Goal: Task Accomplishment & Management: Use online tool/utility

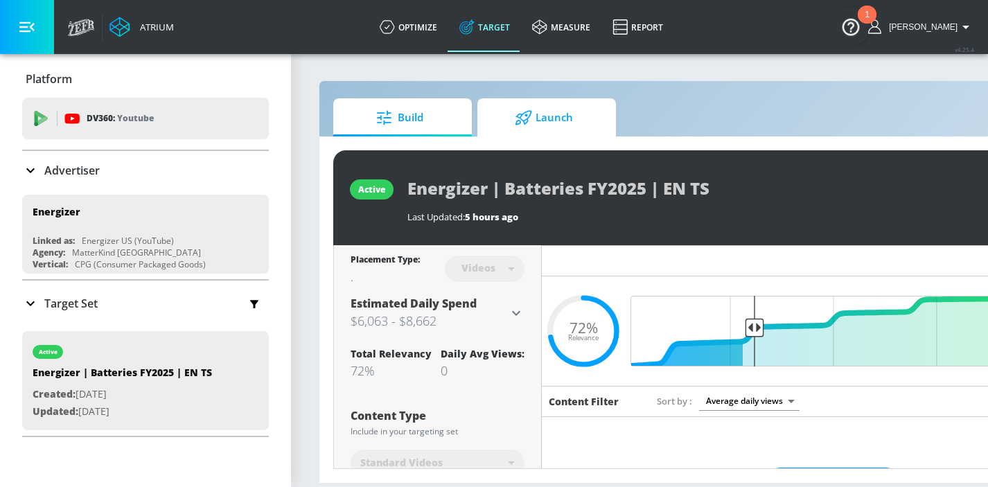
click at [583, 118] on span "Launch" at bounding box center [543, 117] width 105 height 33
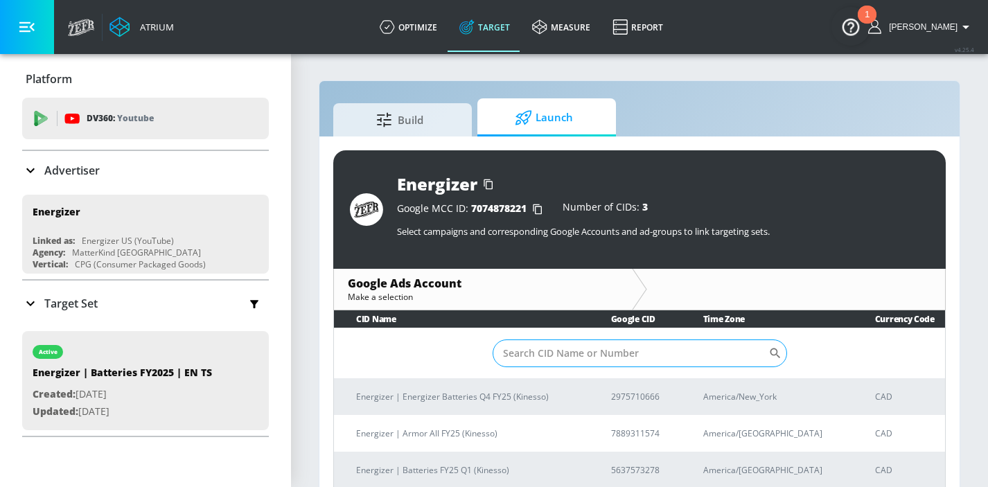
click at [615, 353] on input "Sort By" at bounding box center [631, 353] width 276 height 28
paste input "2975710666"
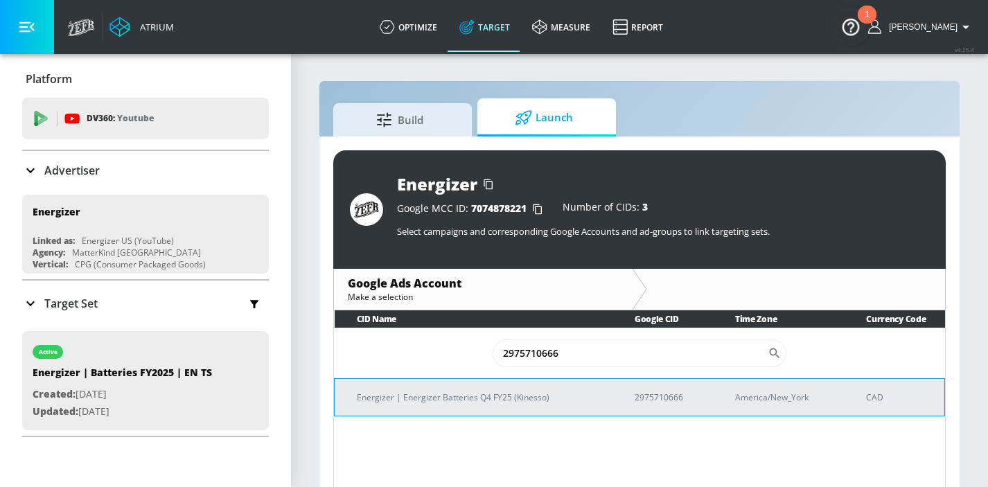
type input "2975710666"
click at [497, 403] on p "Energizer | Energizer Batteries Q4 FY25 (Kinesso)" at bounding box center [479, 397] width 245 height 15
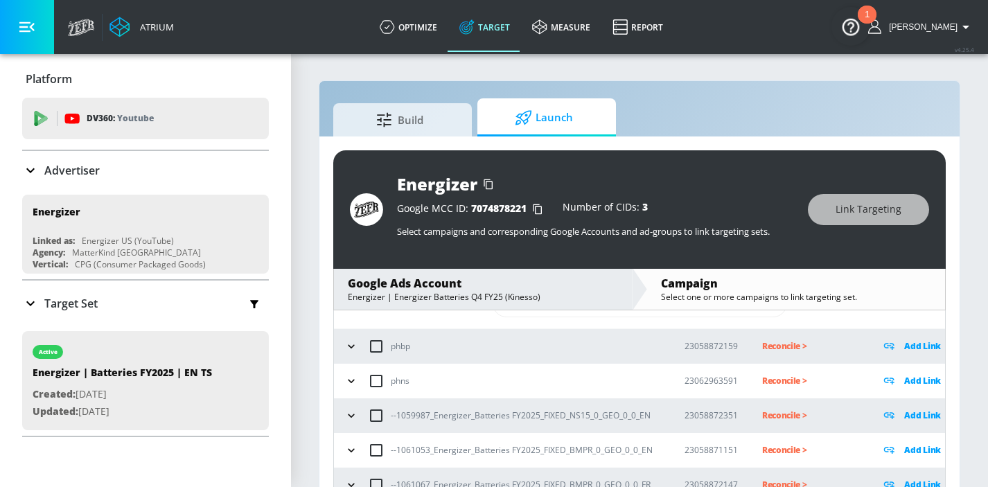
scroll to position [74, 0]
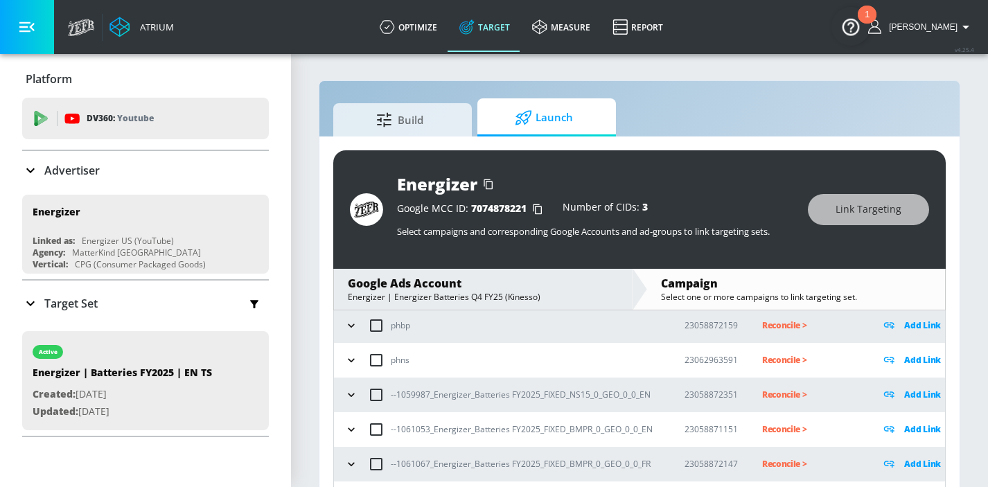
click at [353, 392] on icon "button" at bounding box center [351, 395] width 14 height 14
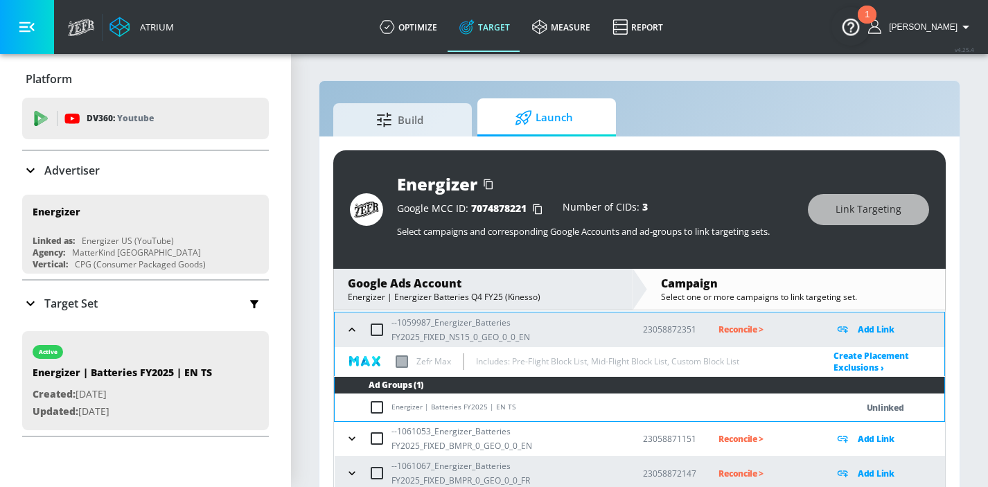
scroll to position [146, 0]
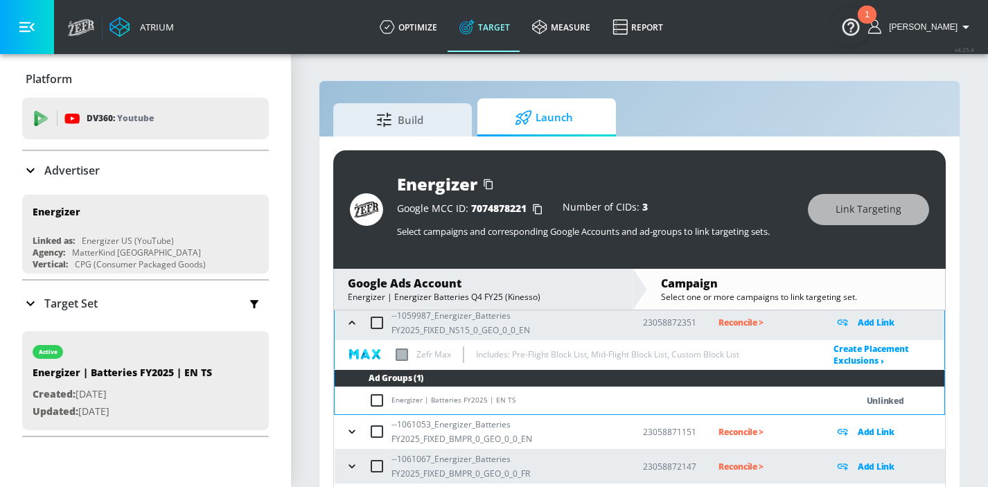
click at [380, 400] on input "checkbox" at bounding box center [380, 400] width 23 height 17
checkbox input "true"
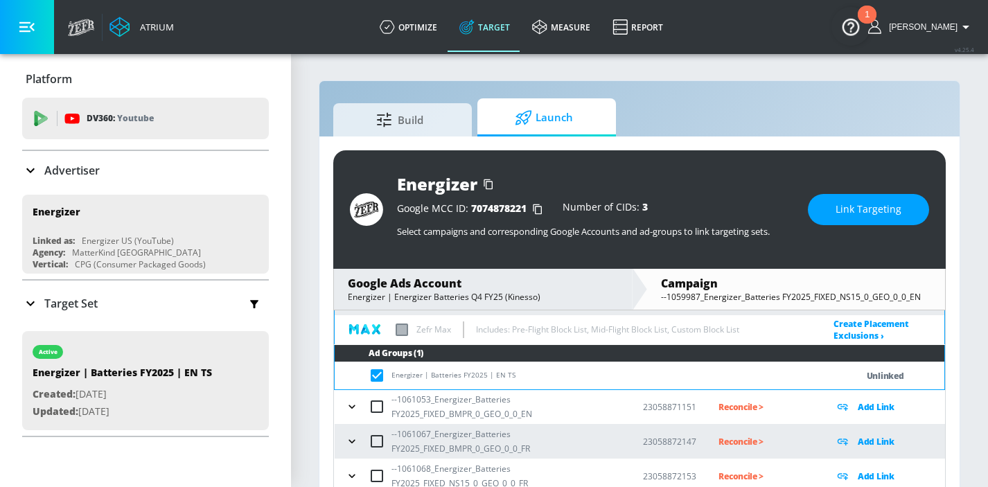
click at [355, 409] on icon "button" at bounding box center [352, 407] width 14 height 14
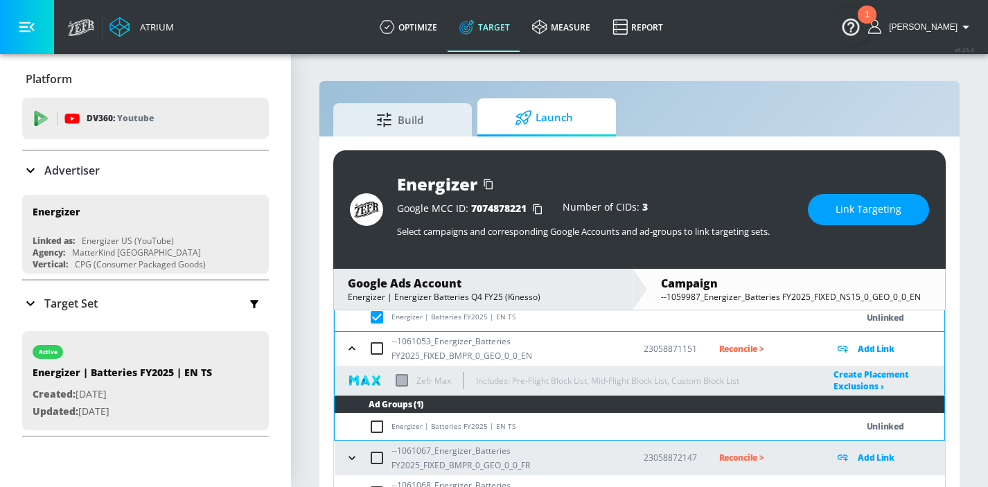
scroll to position [230, 0]
click at [382, 427] on input "checkbox" at bounding box center [380, 426] width 23 height 17
checkbox input "true"
click at [830, 209] on button "Link Targeting" at bounding box center [868, 209] width 121 height 31
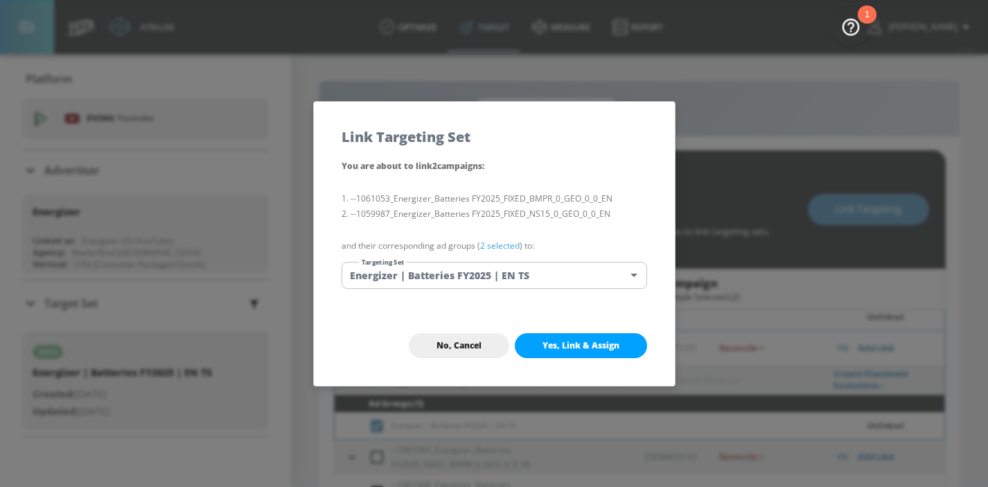
click at [554, 342] on span "Yes, Link & Assign" at bounding box center [580, 345] width 77 height 11
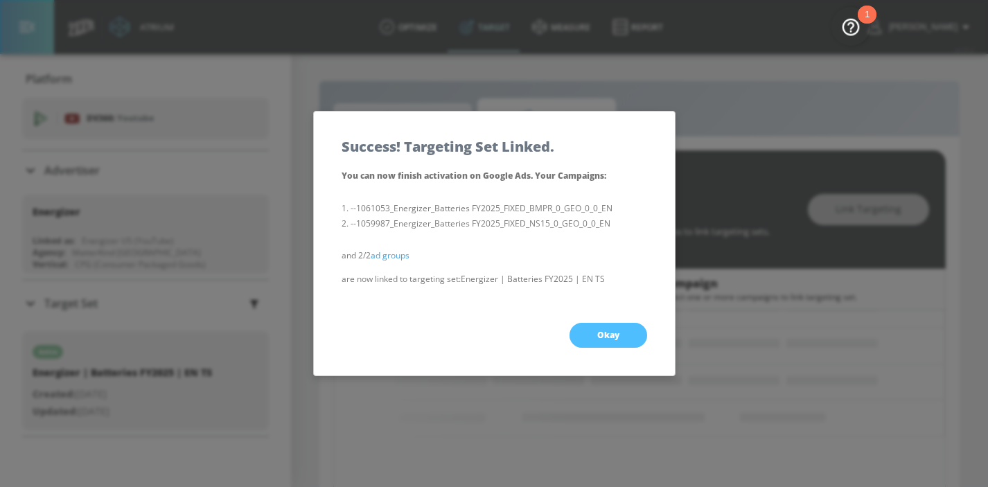
click at [597, 330] on span "Okay" at bounding box center [608, 335] width 22 height 11
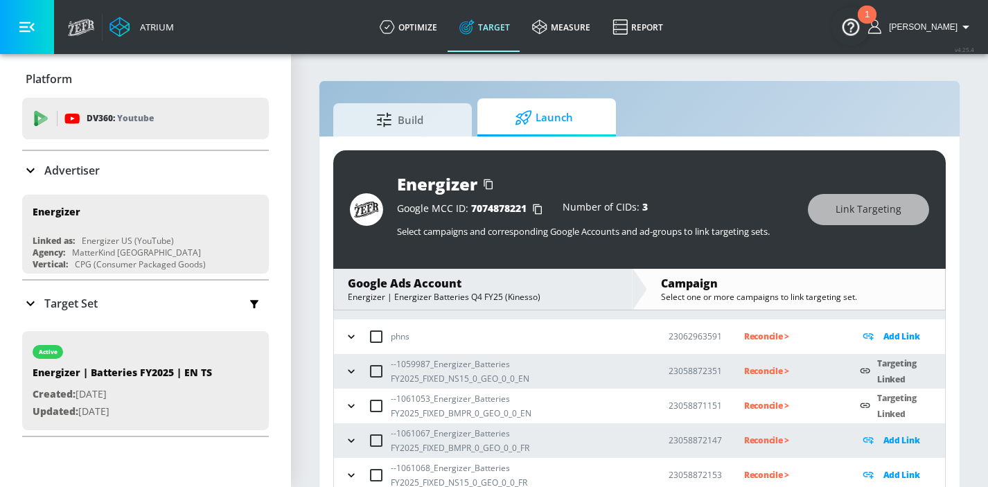
scroll to position [20, 0]
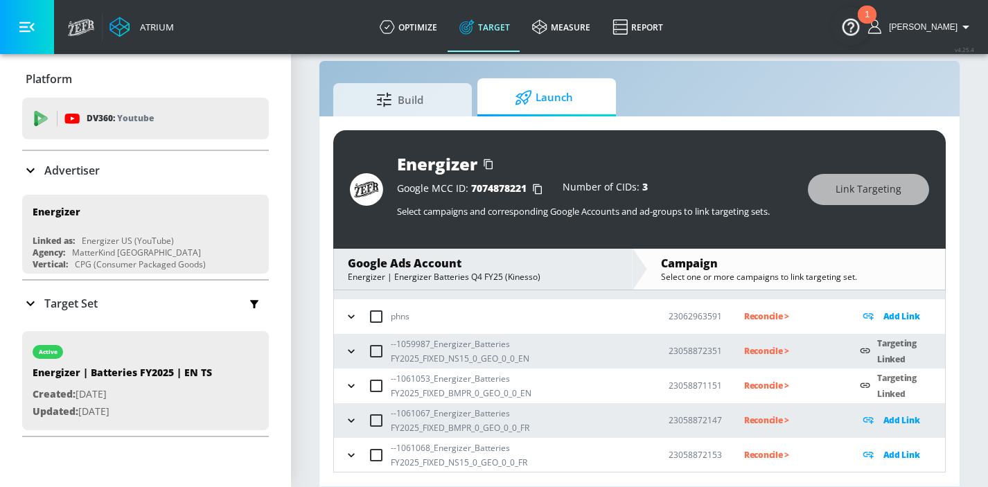
click at [358, 422] on icon "button" at bounding box center [351, 421] width 14 height 14
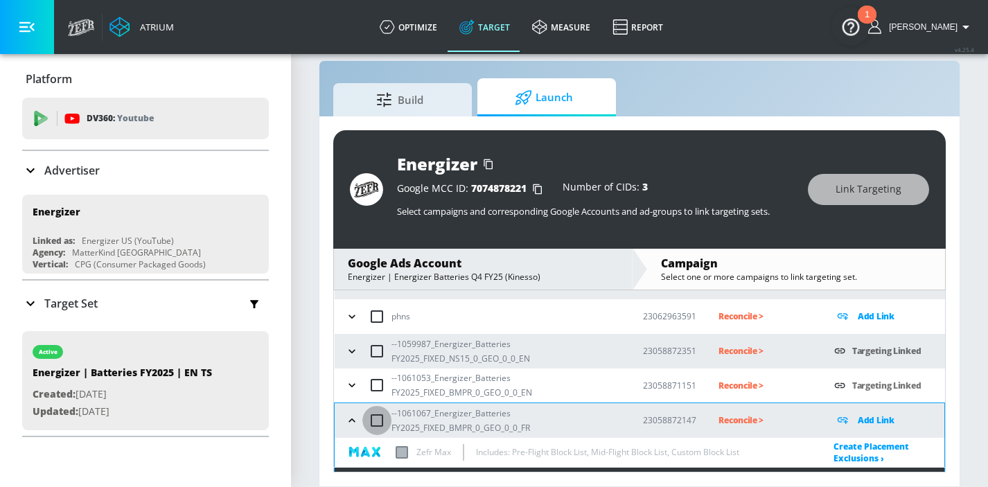
click at [378, 421] on input "checkbox" at bounding box center [376, 420] width 29 height 29
checkbox input "true"
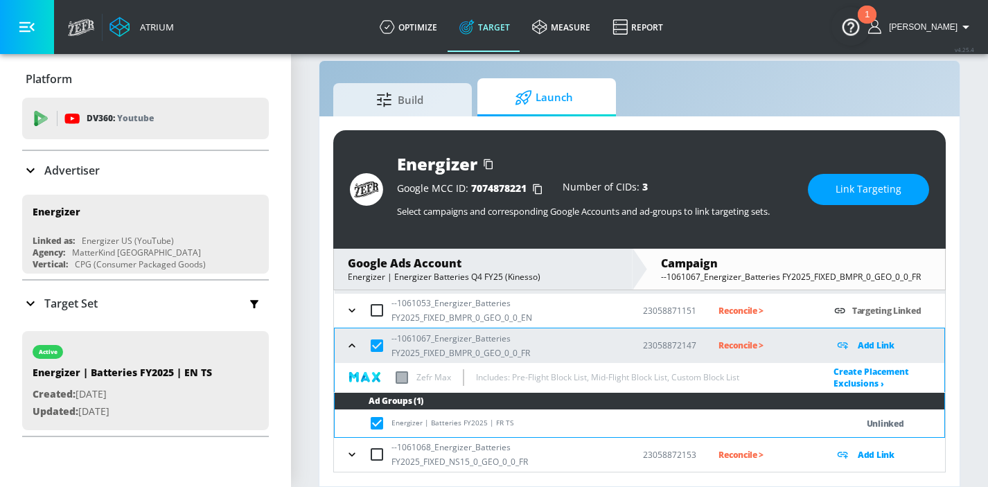
scroll to position [168, 0]
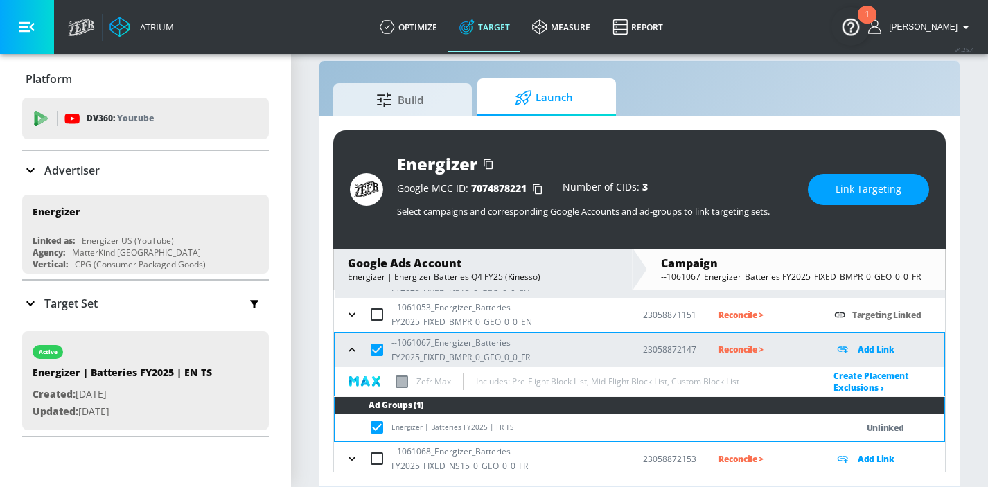
click at [351, 457] on icon "button" at bounding box center [352, 459] width 14 height 14
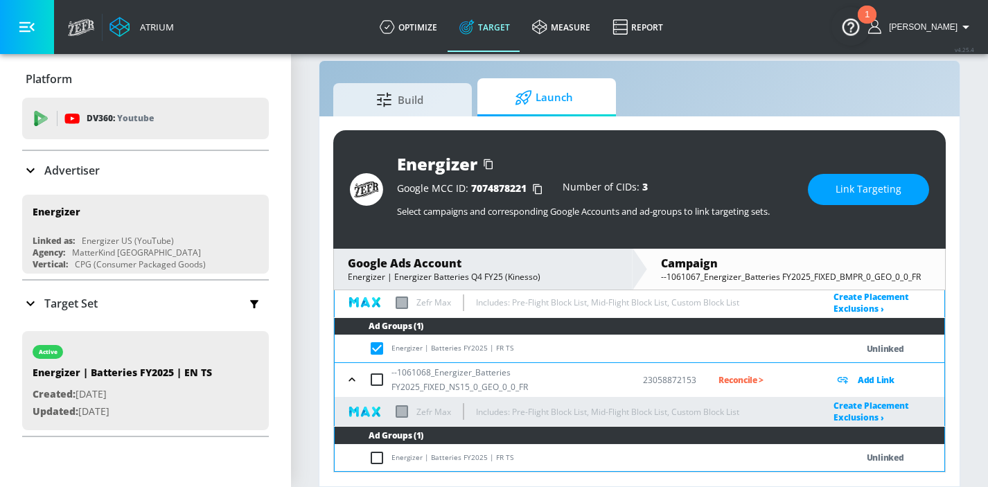
click at [378, 451] on input "checkbox" at bounding box center [380, 458] width 23 height 17
checkbox input "true"
click at [824, 188] on button "Link Targeting" at bounding box center [868, 189] width 121 height 31
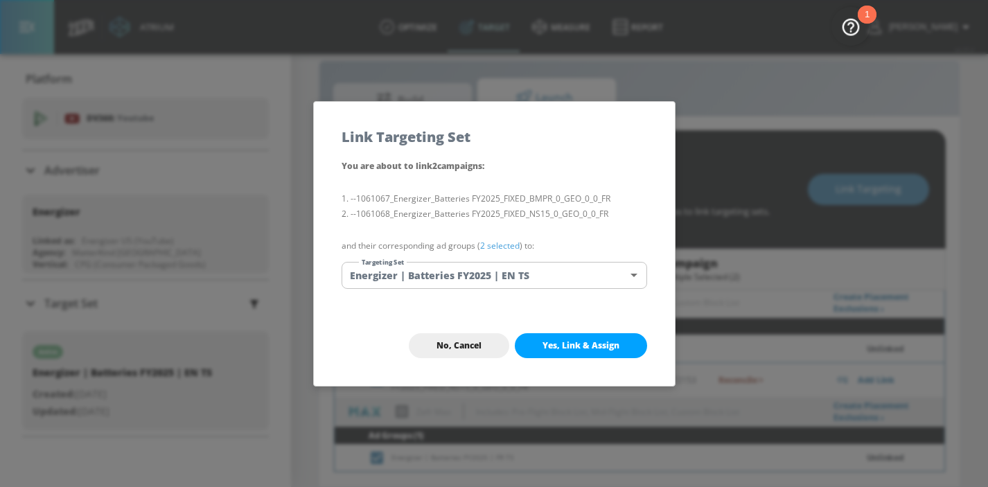
click at [461, 284] on body "Atrium optimize Target measure Report optimize Target measure Report v 4.25.4 H…" at bounding box center [494, 233] width 988 height 507
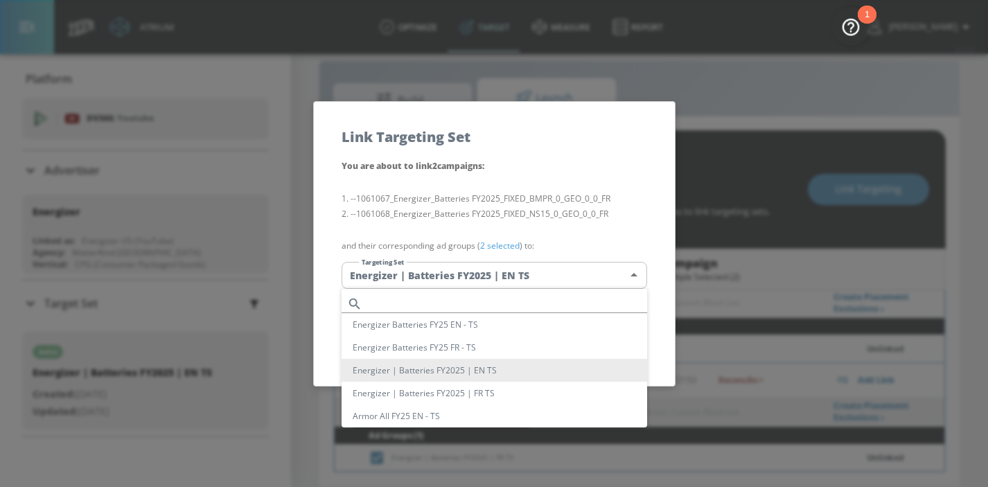
click at [445, 391] on li "Energizer | Batteries FY2025 | FR TS" at bounding box center [495, 393] width 306 height 23
type input "b72b34d9-434f-4e62-8883-92adec4a5851"
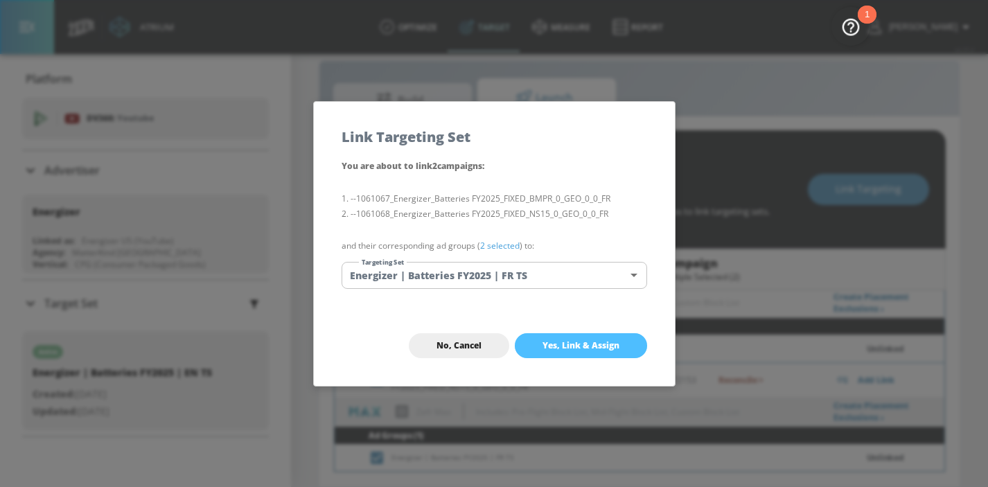
click at [574, 349] on span "Yes, Link & Assign" at bounding box center [580, 345] width 77 height 11
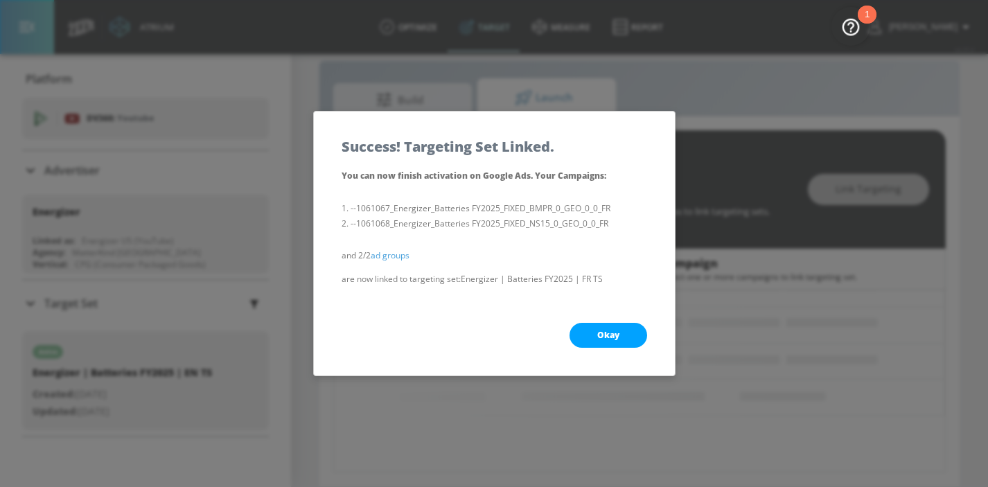
scroll to position [157, 0]
click at [590, 333] on button "Okay" at bounding box center [609, 335] width 78 height 25
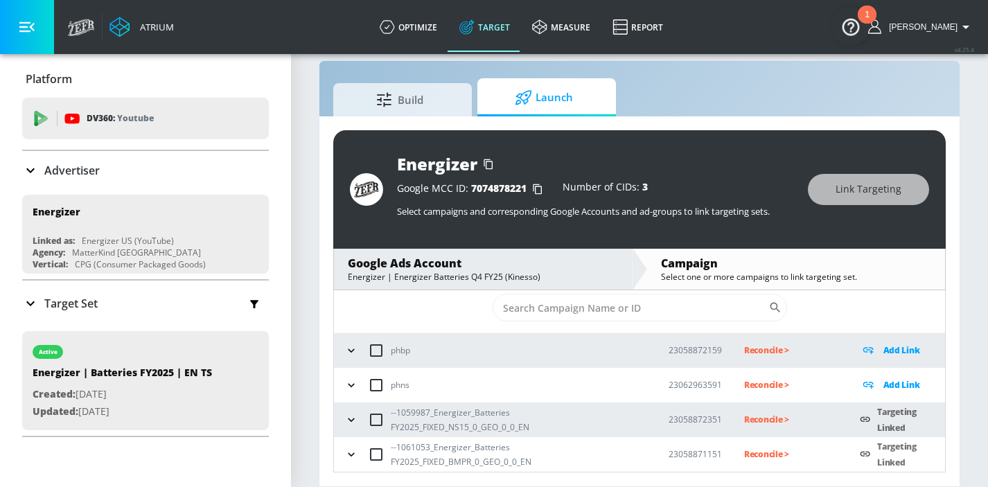
scroll to position [58, 0]
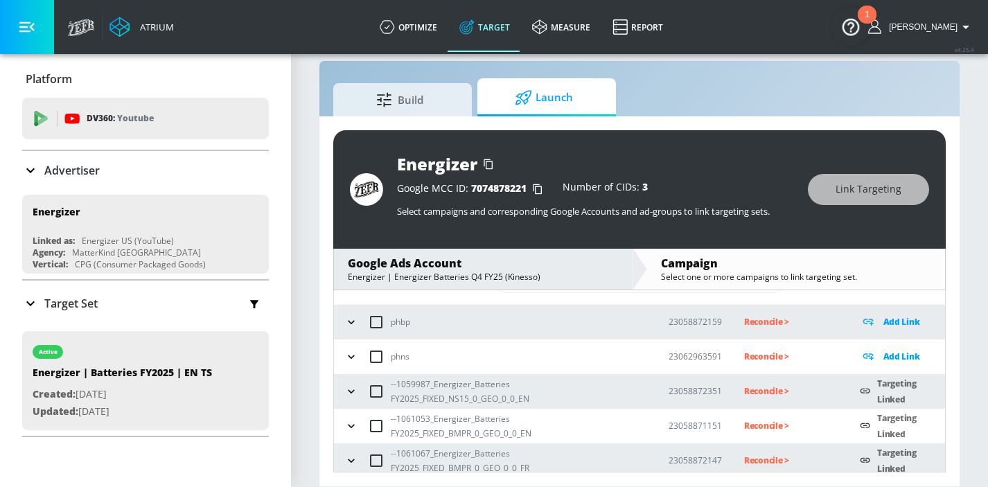
click at [347, 400] on button "button" at bounding box center [351, 391] width 21 height 21
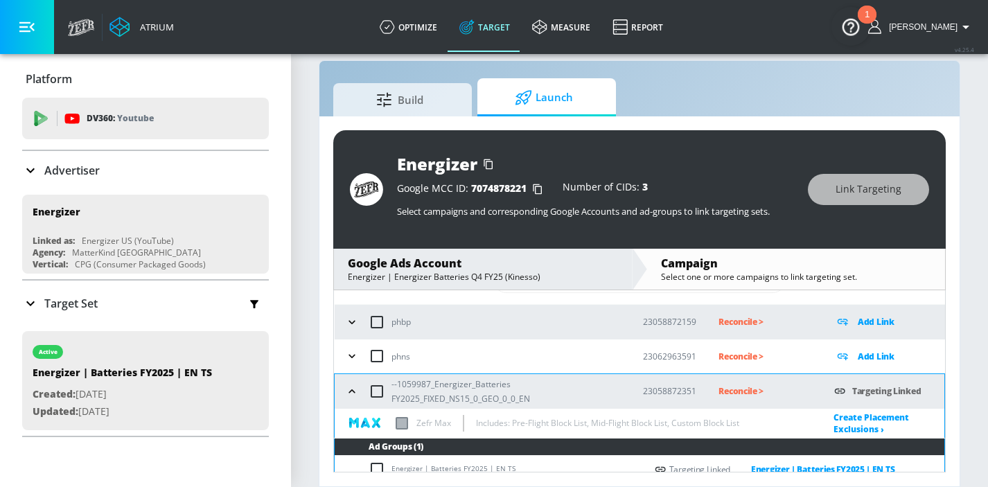
click at [403, 425] on label at bounding box center [402, 423] width 12 height 12
click at [0, 0] on input "checkbox" at bounding box center [0, 0] width 0 height 0
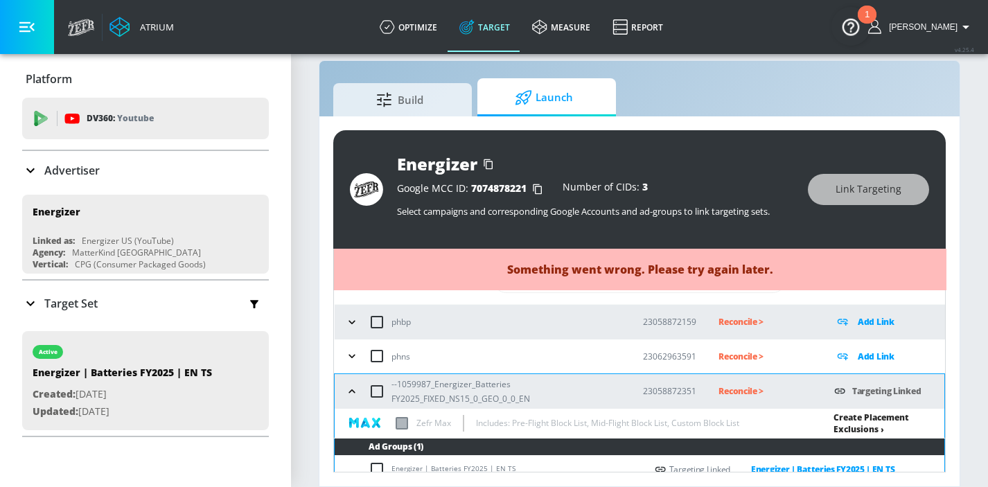
click at [862, 423] on link "Create Placement Exclusions ›" at bounding box center [871, 424] width 76 height 24
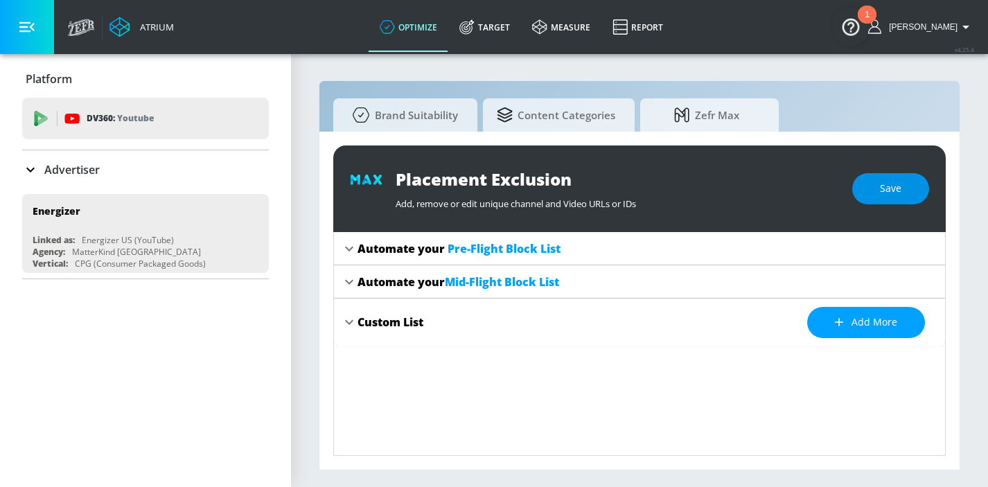
click at [885, 191] on span "Save" at bounding box center [890, 188] width 21 height 17
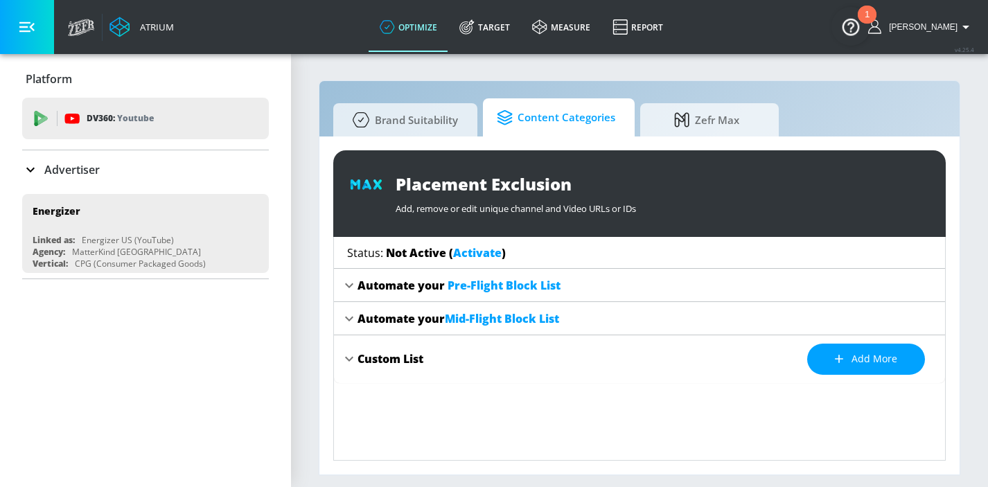
click at [539, 117] on span "Content Categories" at bounding box center [556, 117] width 118 height 33
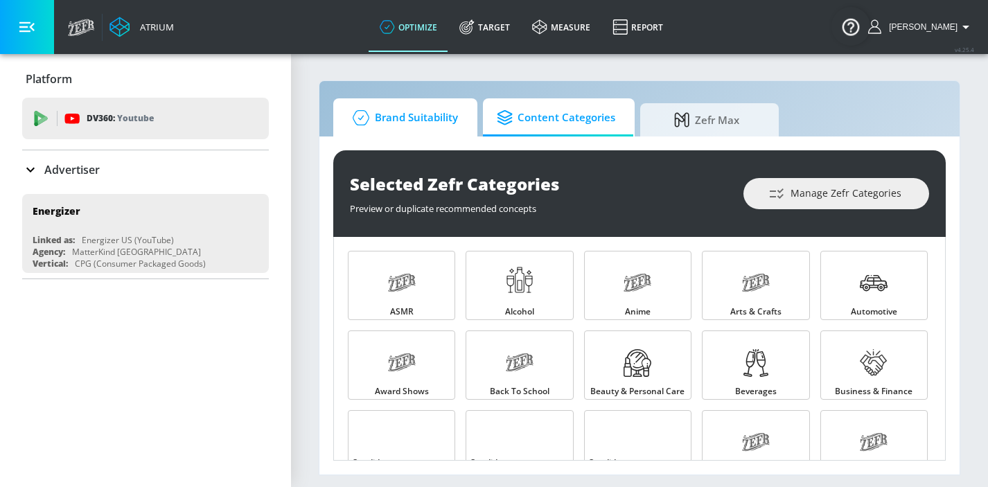
click at [423, 132] on span "Brand Suitability" at bounding box center [402, 117] width 111 height 33
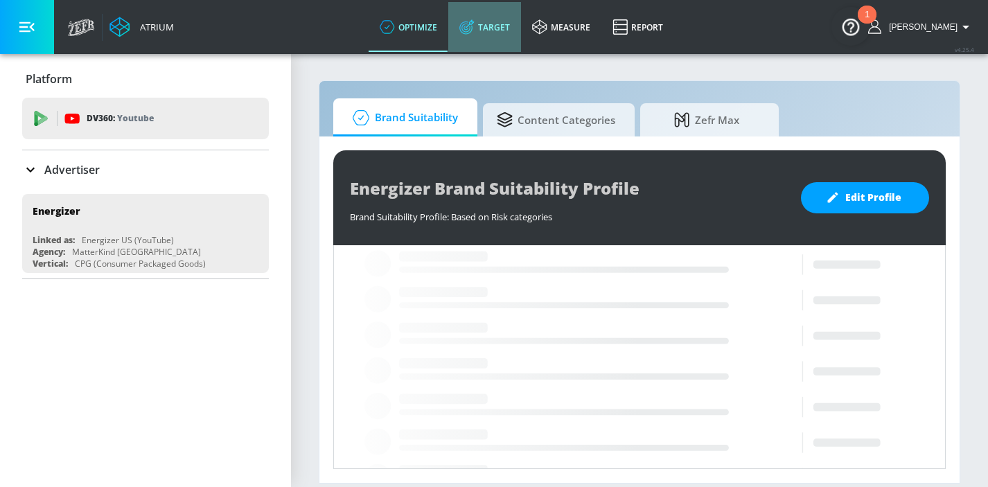
click at [504, 19] on link "Target" at bounding box center [484, 27] width 73 height 50
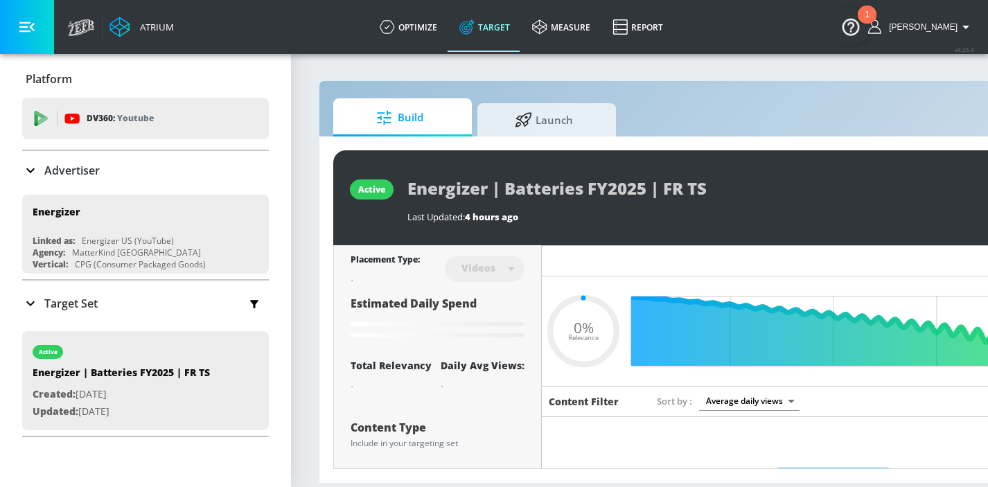
type input "0.05"
click at [561, 111] on span "Launch" at bounding box center [543, 117] width 105 height 33
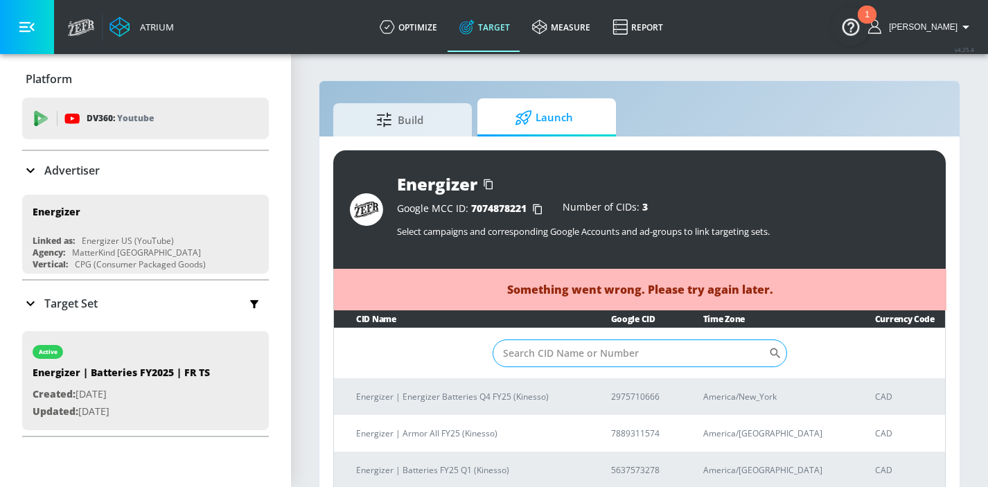
scroll to position [20, 0]
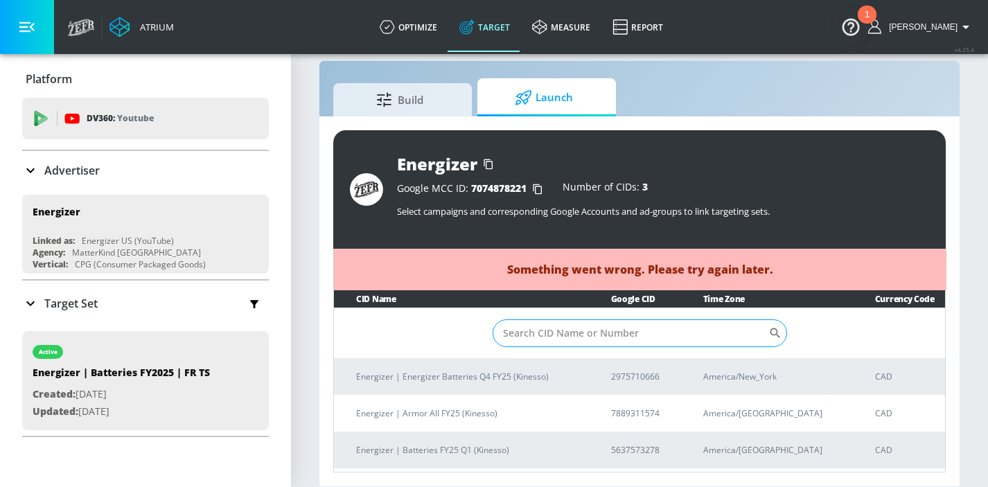
click at [524, 339] on input "Sort By" at bounding box center [631, 333] width 276 height 28
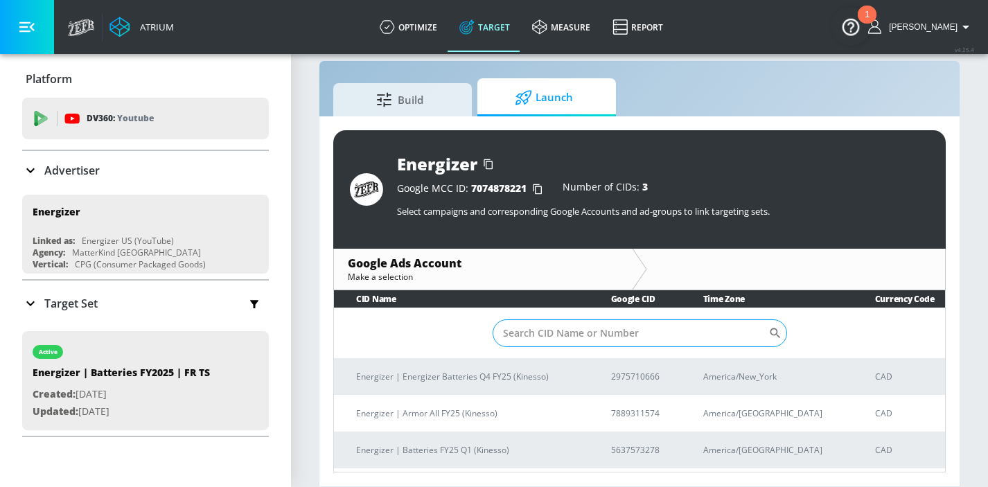
paste input "2975710666"
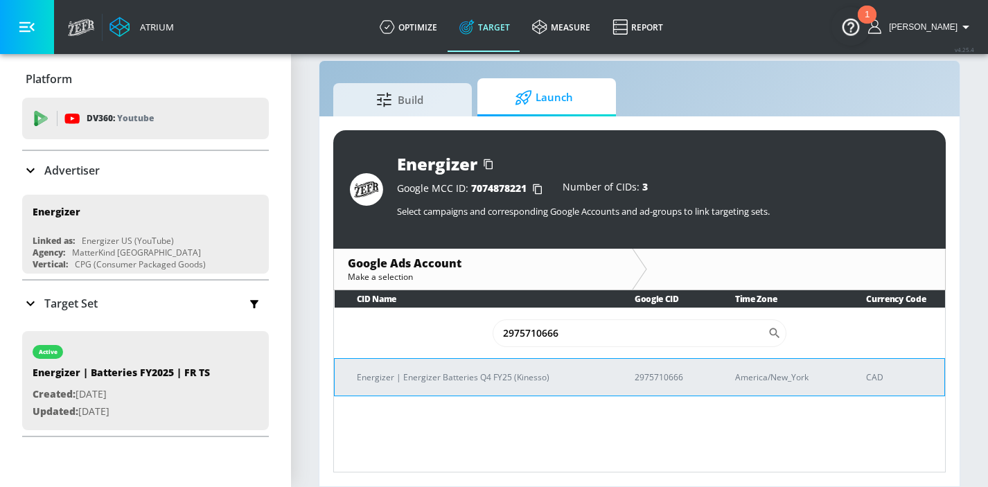
type input "2975710666"
click at [482, 378] on p "Energizer | Energizer Batteries Q4 FY25 (Kinesso)" at bounding box center [479, 377] width 245 height 15
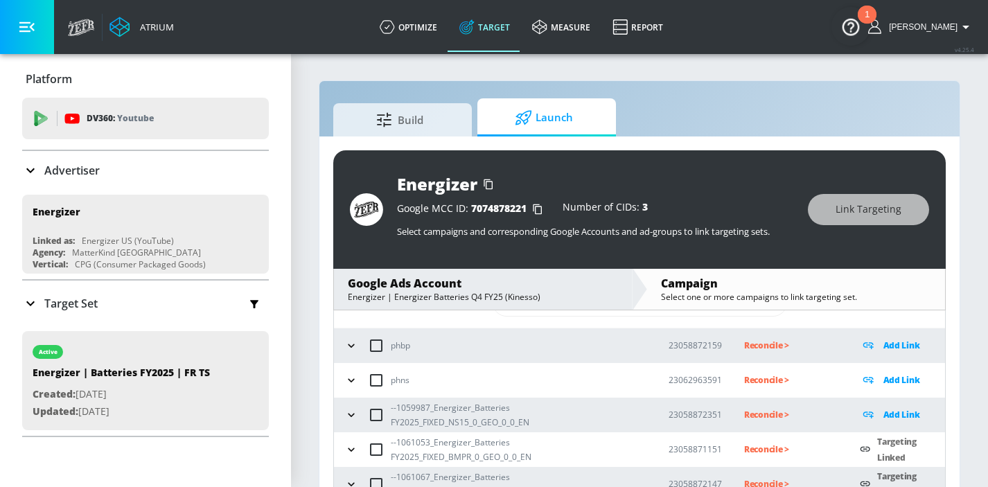
scroll to position [67, 0]
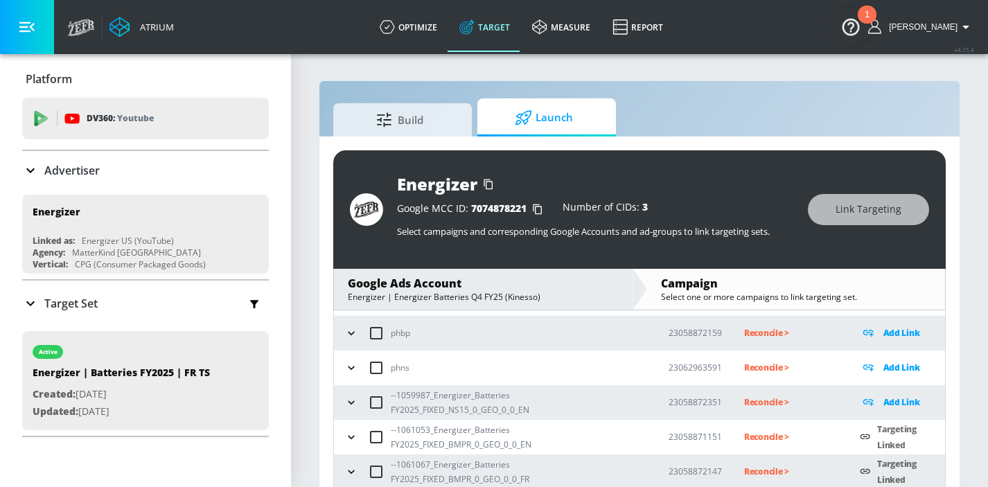
click at [353, 404] on icon "button" at bounding box center [351, 403] width 14 height 14
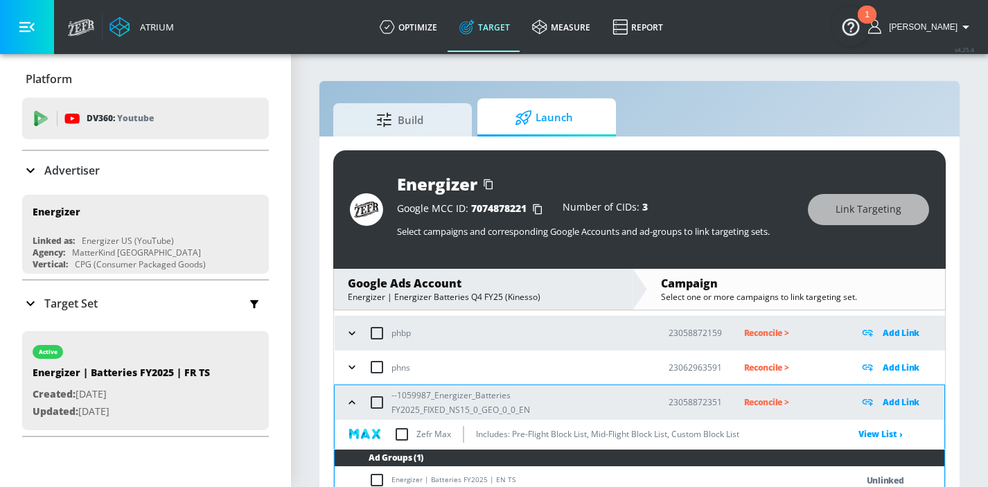
click at [402, 431] on input "checkbox" at bounding box center [401, 434] width 29 height 29
checkbox input "true"
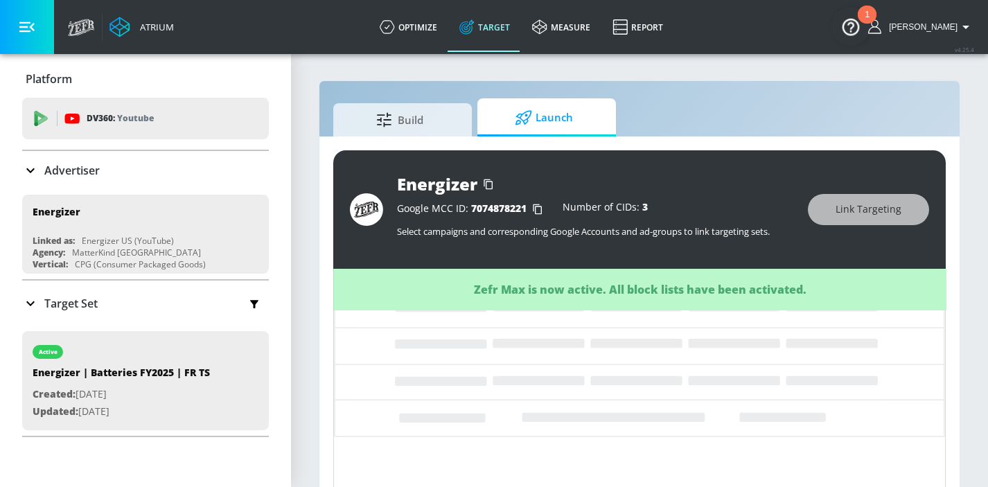
scroll to position [98, 0]
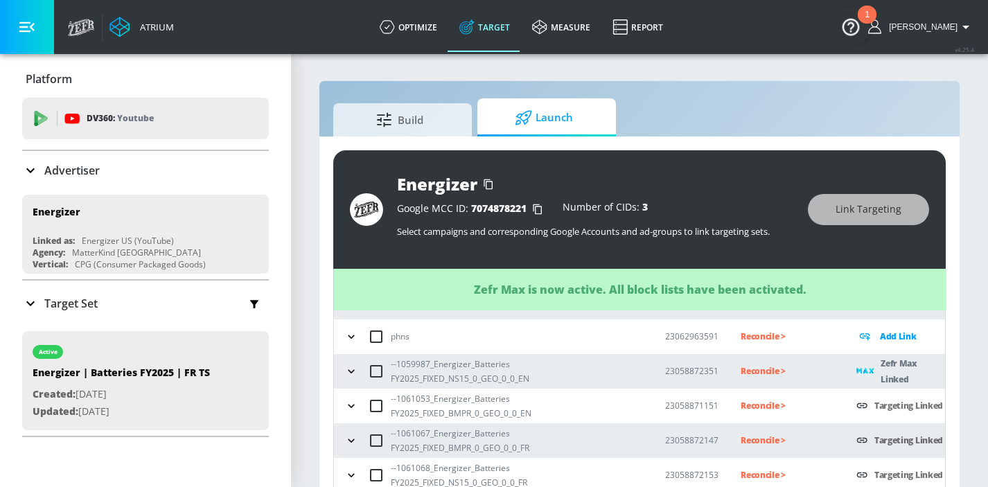
click at [356, 409] on icon "button" at bounding box center [351, 406] width 14 height 14
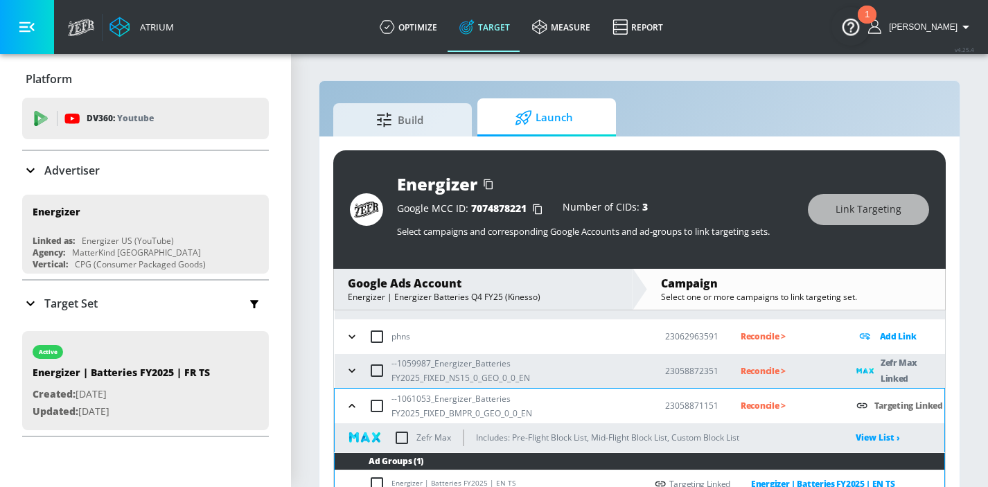
click at [401, 435] on input "checkbox" at bounding box center [401, 437] width 29 height 29
checkbox input "true"
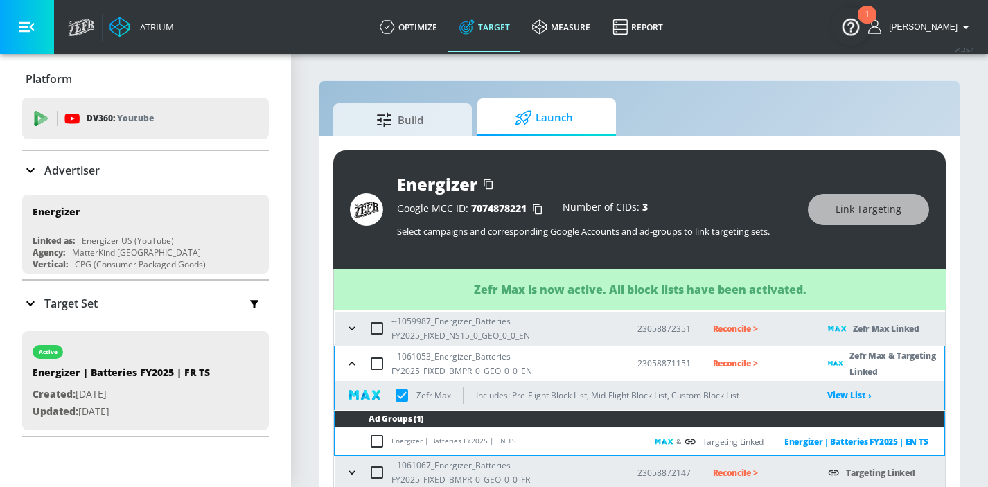
scroll to position [173, 0]
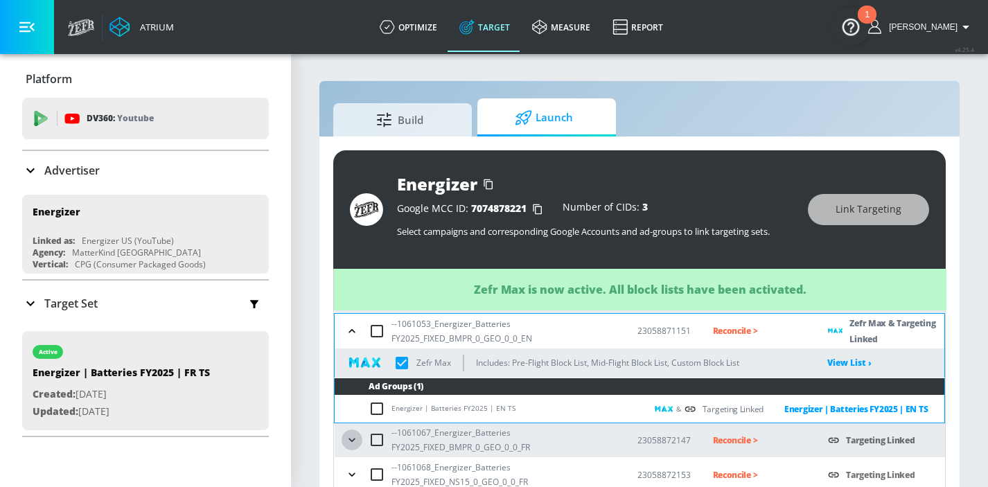
click at [350, 439] on icon "button" at bounding box center [352, 440] width 14 height 14
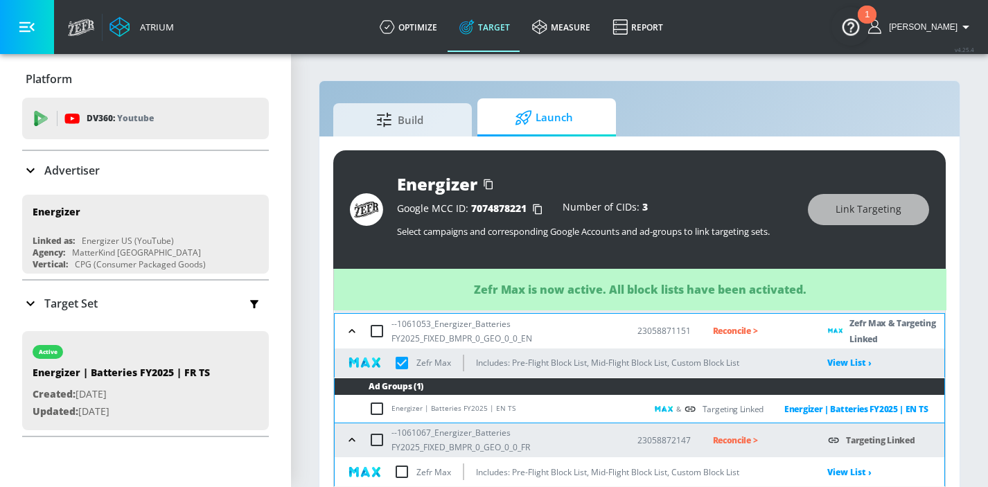
click at [400, 466] on input "checkbox" at bounding box center [401, 471] width 29 height 29
checkbox input "true"
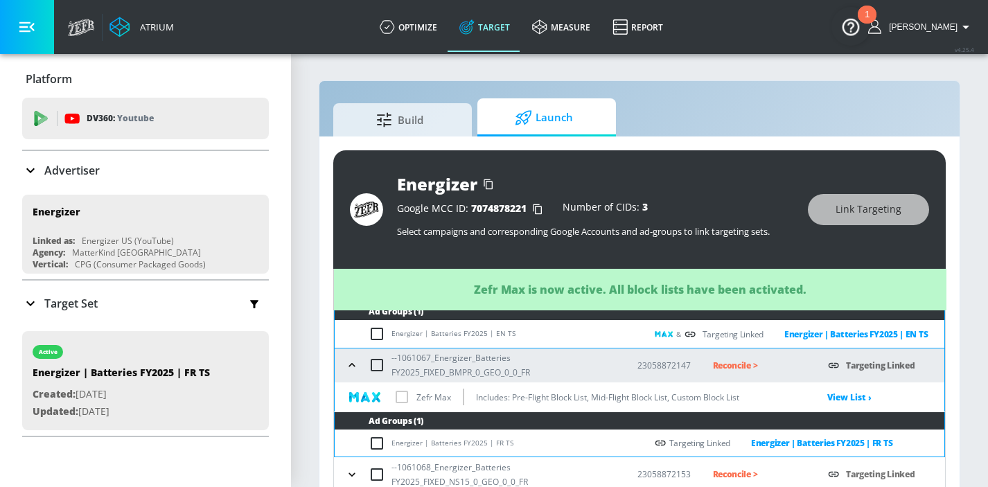
checkbox input "true"
click at [352, 468] on icon "button" at bounding box center [352, 475] width 14 height 14
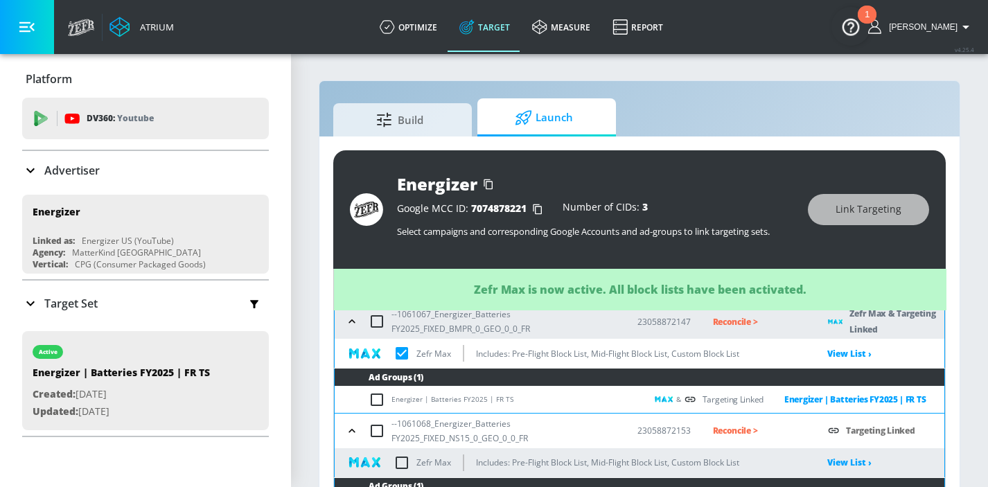
checkbox input "true"
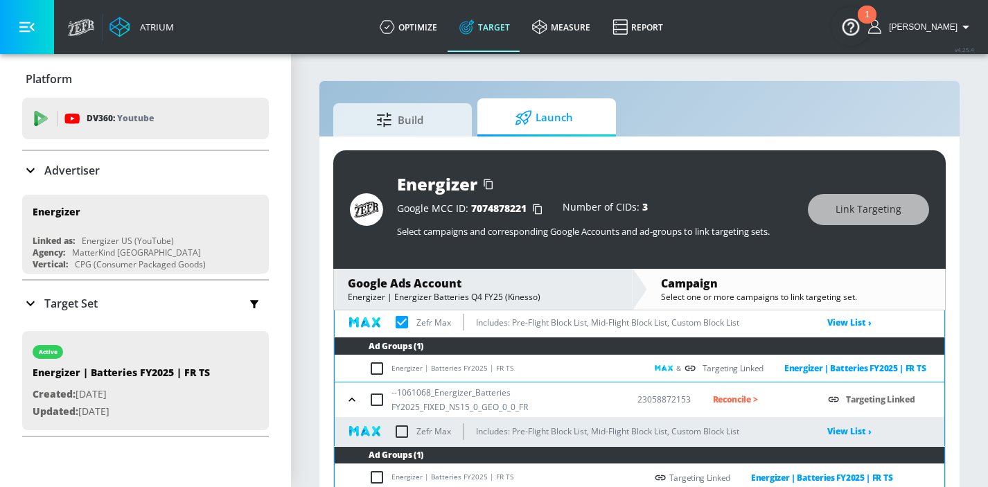
click at [400, 430] on input "checkbox" at bounding box center [401, 431] width 29 height 29
checkbox input "true"
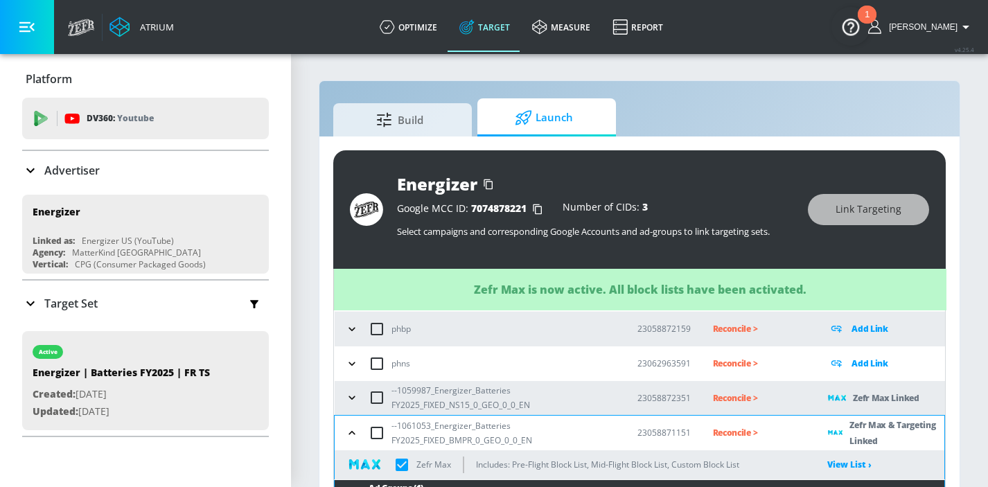
scroll to position [68, 0]
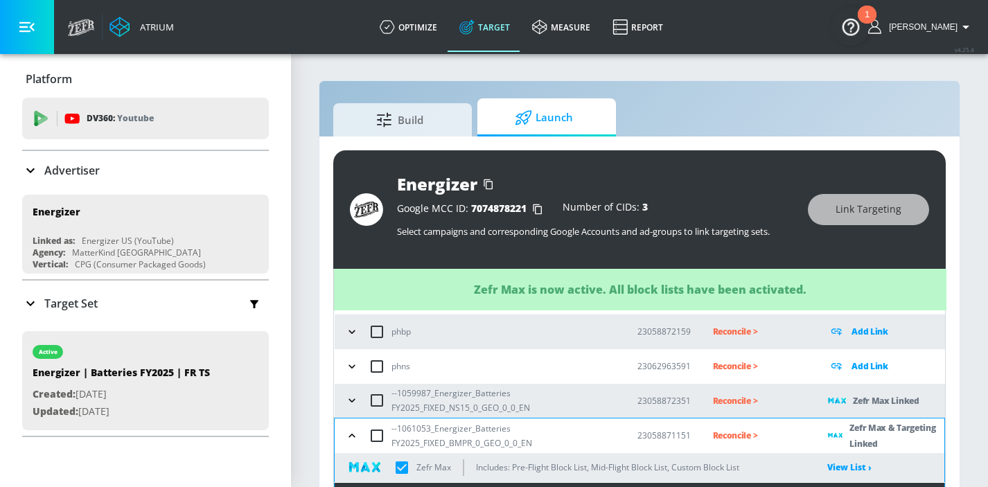
click at [726, 427] on p "Reconcile >" at bounding box center [760, 435] width 94 height 16
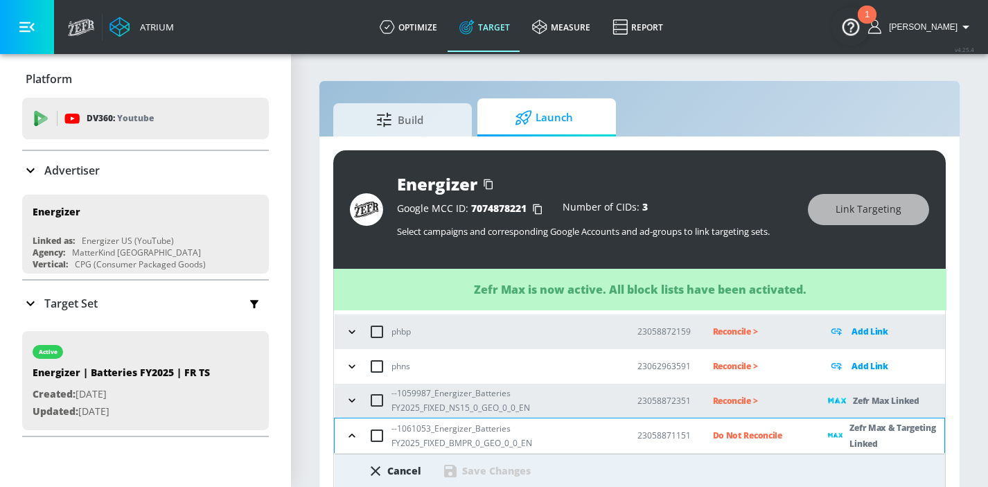
checkbox input "true"
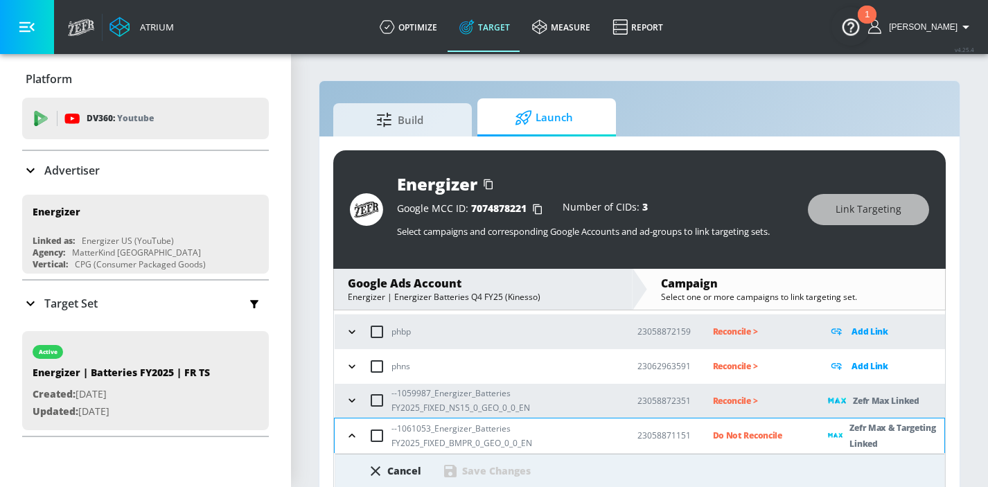
click at [353, 398] on icon "button" at bounding box center [352, 401] width 14 height 14
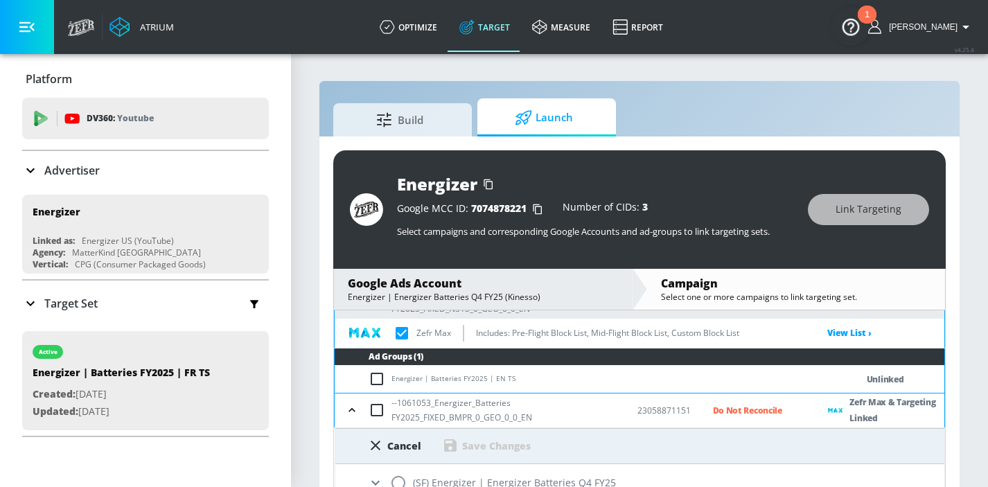
scroll to position [131, 0]
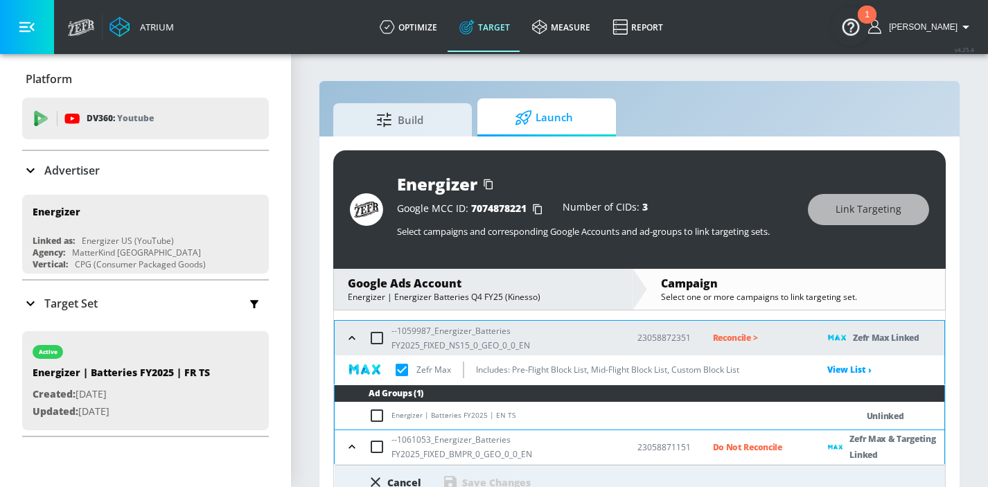
click at [735, 332] on p "Reconcile >" at bounding box center [760, 338] width 94 height 16
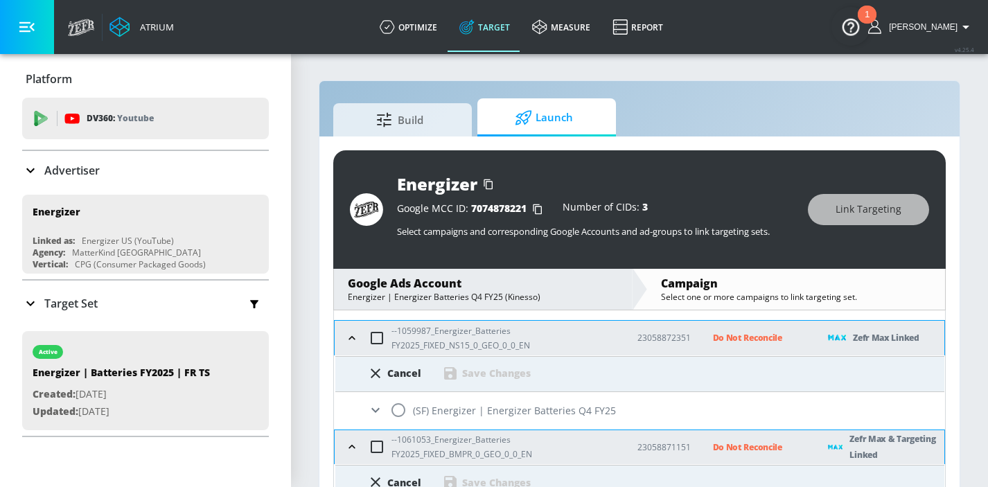
click at [404, 405] on input "radio" at bounding box center [398, 410] width 29 height 29
radio input "true"
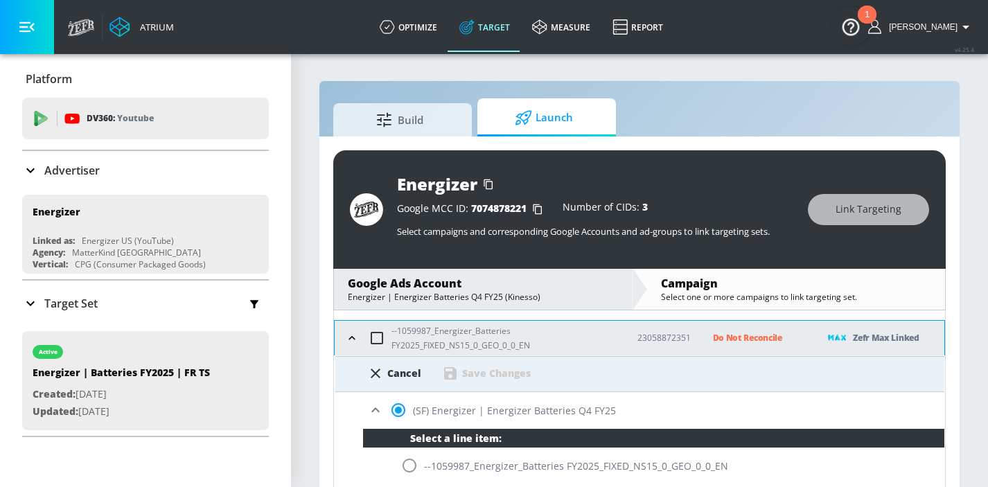
checkbox input "true"
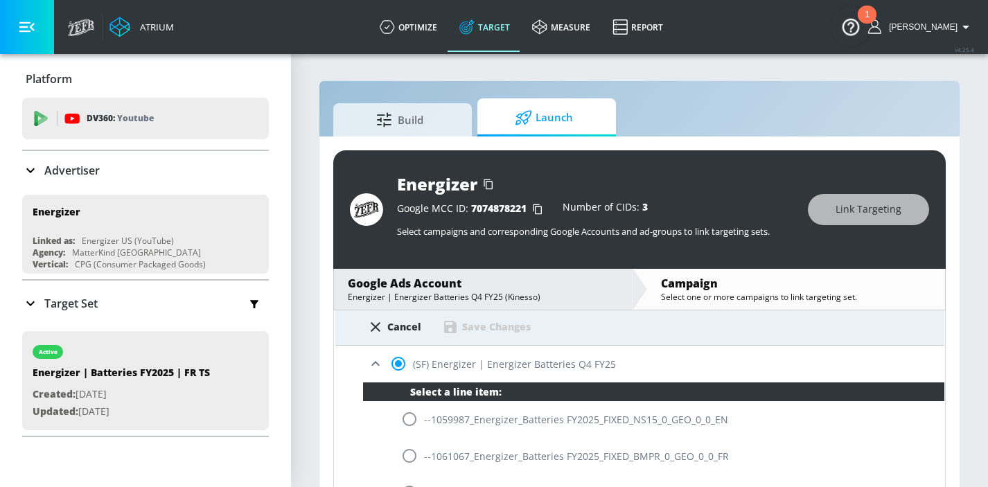
scroll to position [183, 0]
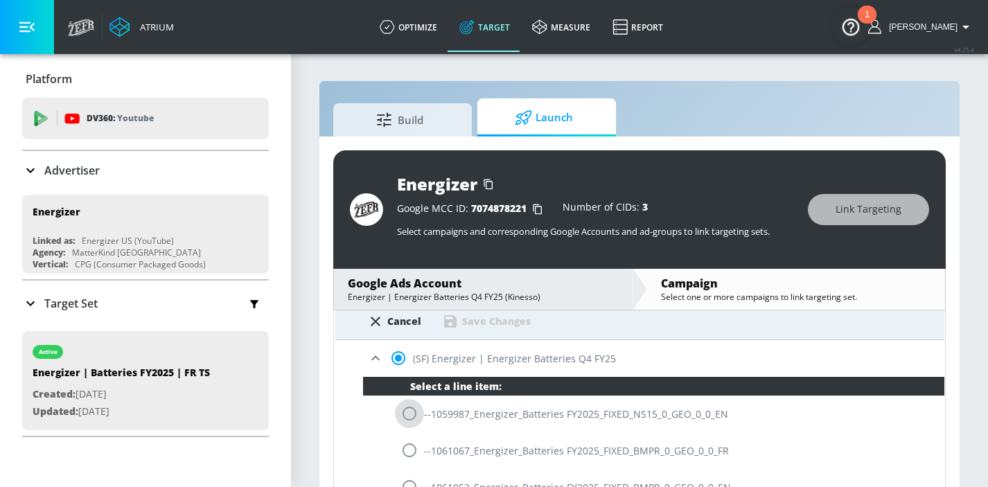
click at [409, 407] on input "radio" at bounding box center [409, 413] width 29 height 29
radio input "true"
click at [486, 315] on div "Save Changes" at bounding box center [496, 321] width 69 height 13
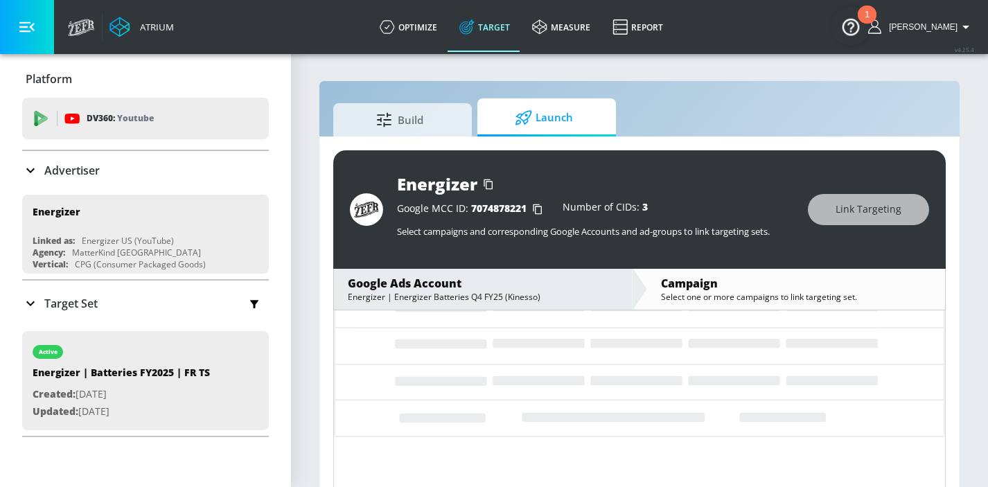
scroll to position [98, 0]
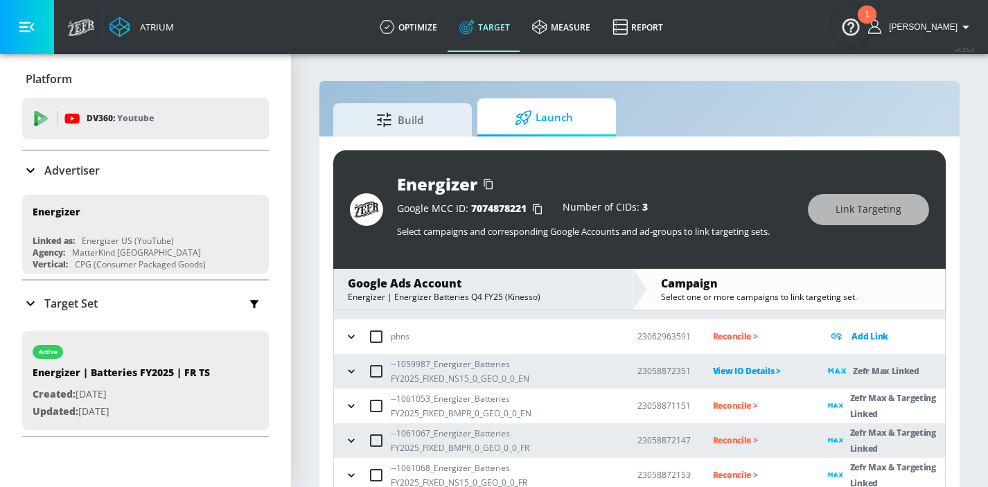
click at [735, 407] on p "Reconcile >" at bounding box center [760, 406] width 94 height 16
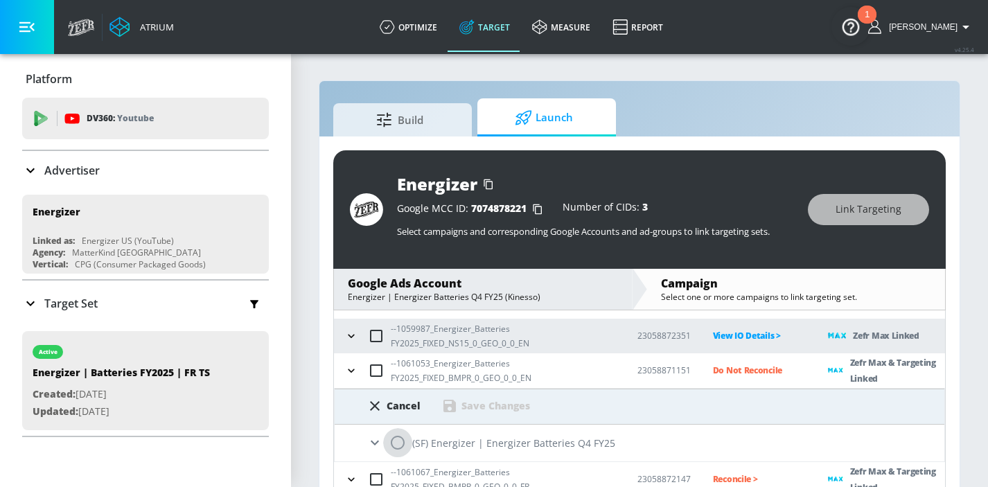
click at [404, 447] on input "radio" at bounding box center [397, 442] width 29 height 29
radio input "true"
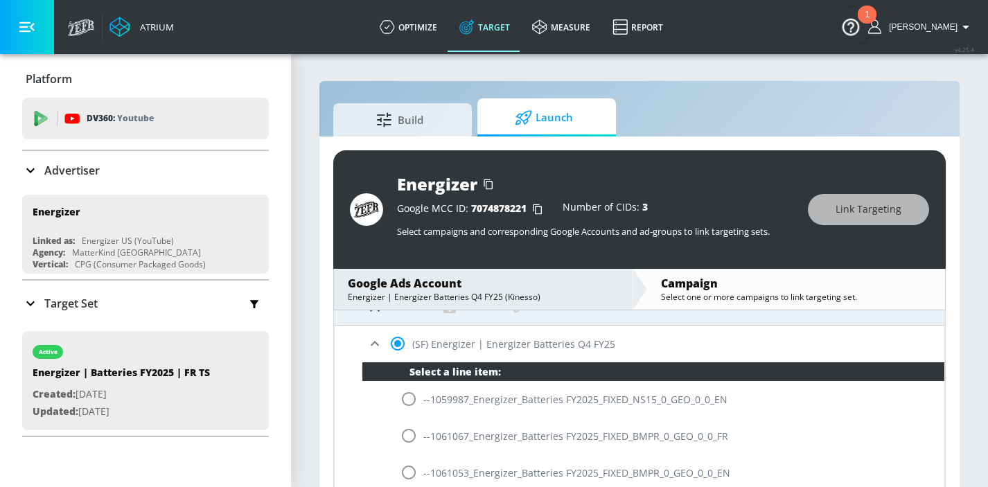
scroll to position [276, 0]
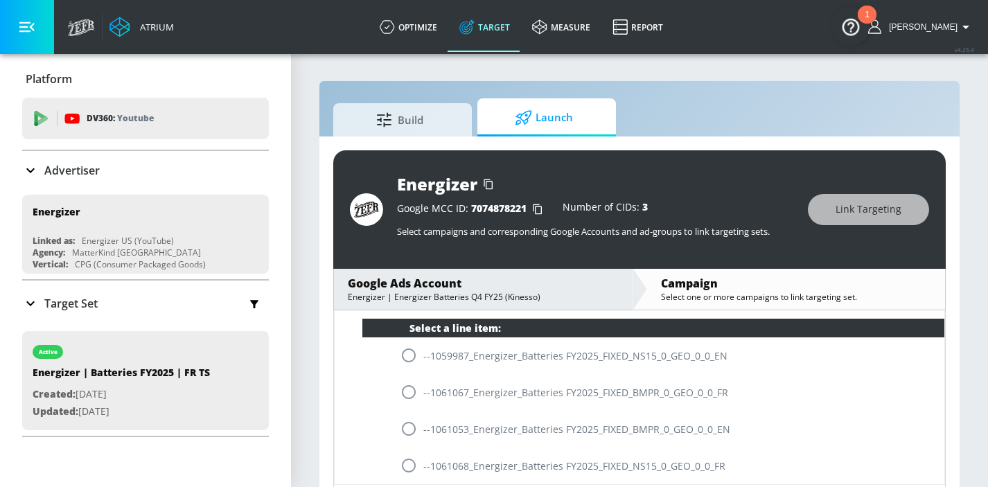
click at [412, 428] on input "radio" at bounding box center [408, 428] width 29 height 29
radio input "true"
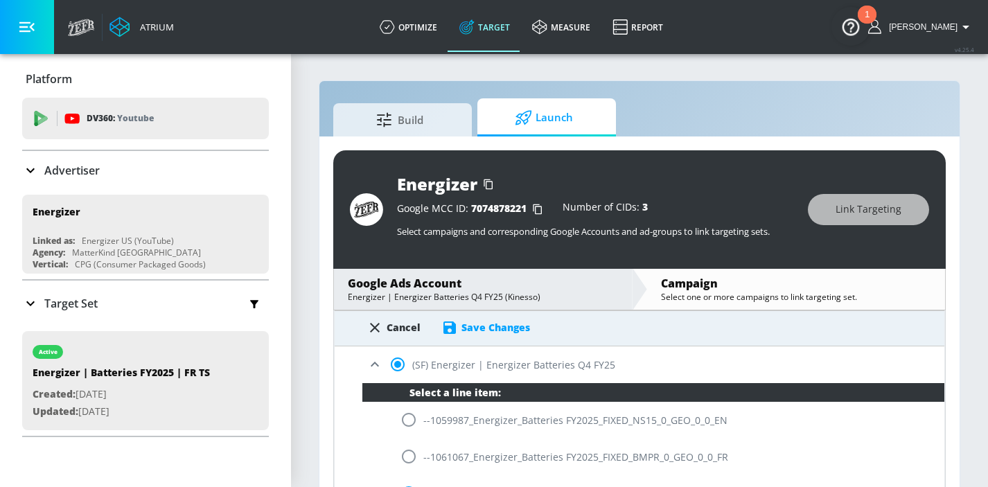
scroll to position [195, 0]
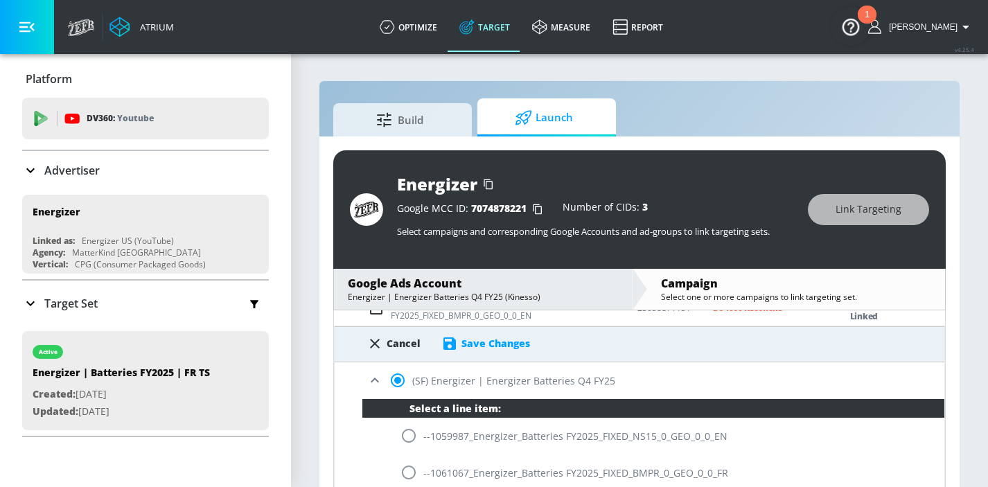
click at [477, 338] on div "Save Changes" at bounding box center [495, 343] width 69 height 13
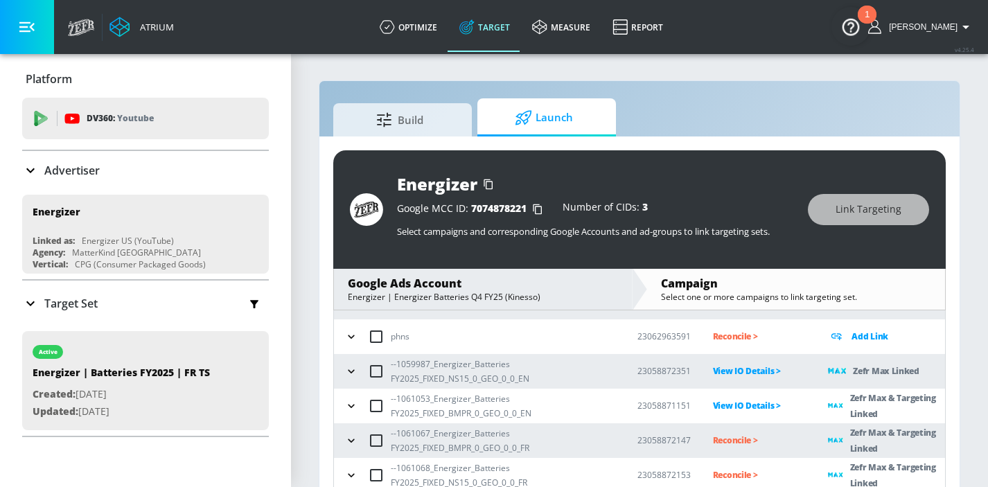
scroll to position [20, 0]
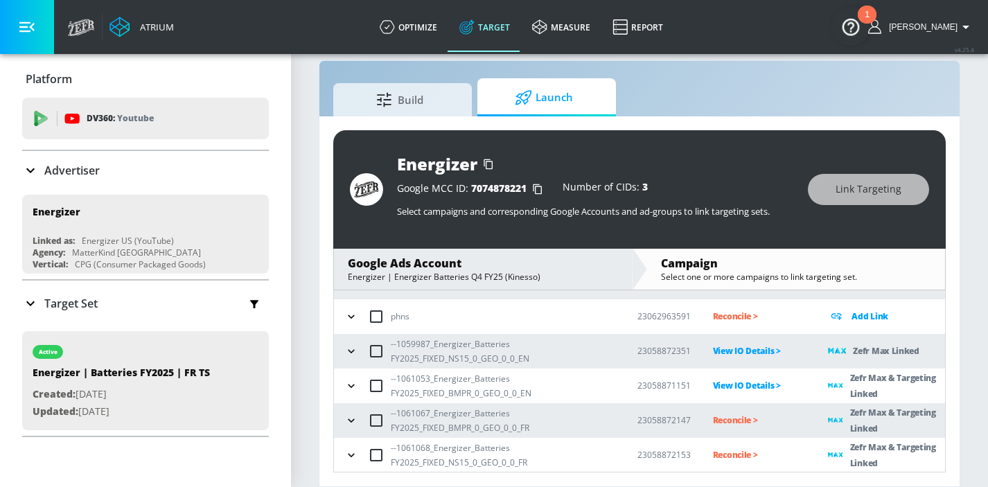
click at [722, 413] on p "Reconcile >" at bounding box center [760, 420] width 94 height 16
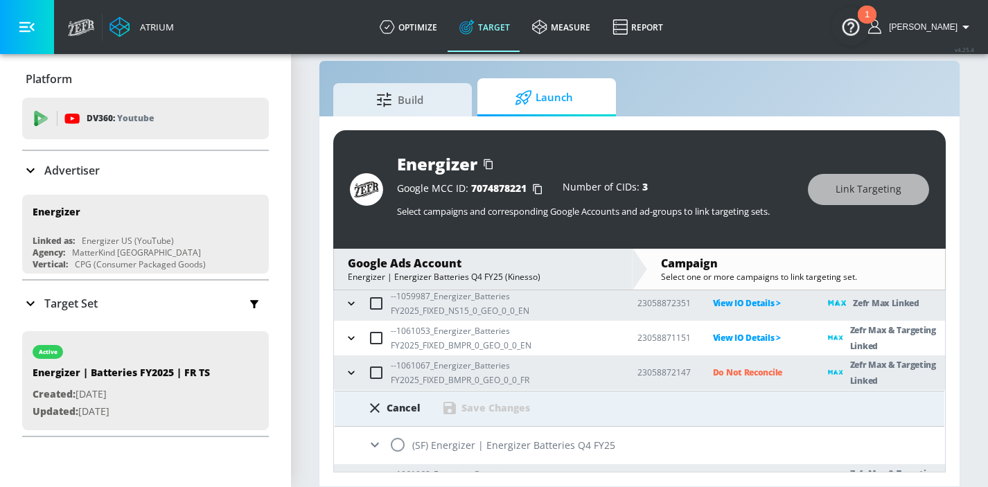
scroll to position [172, 0]
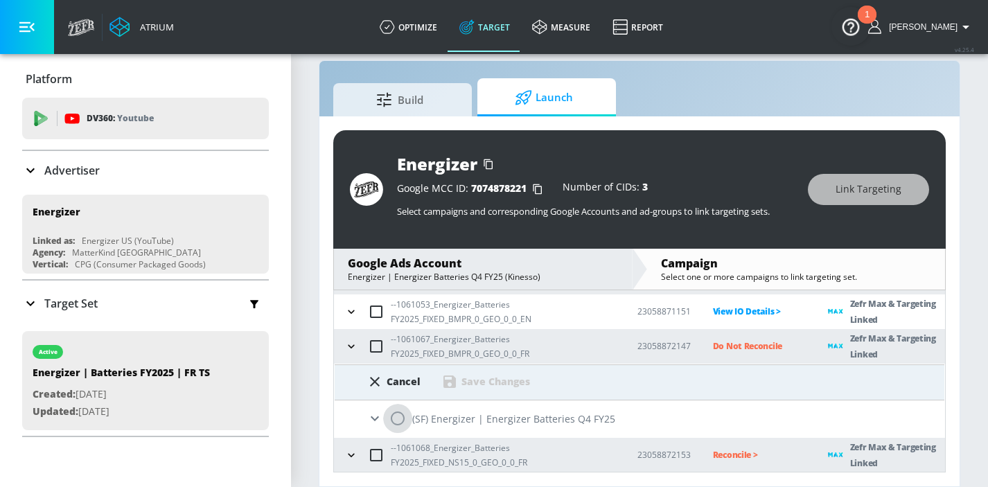
click at [401, 421] on input "radio" at bounding box center [397, 418] width 29 height 29
radio input "true"
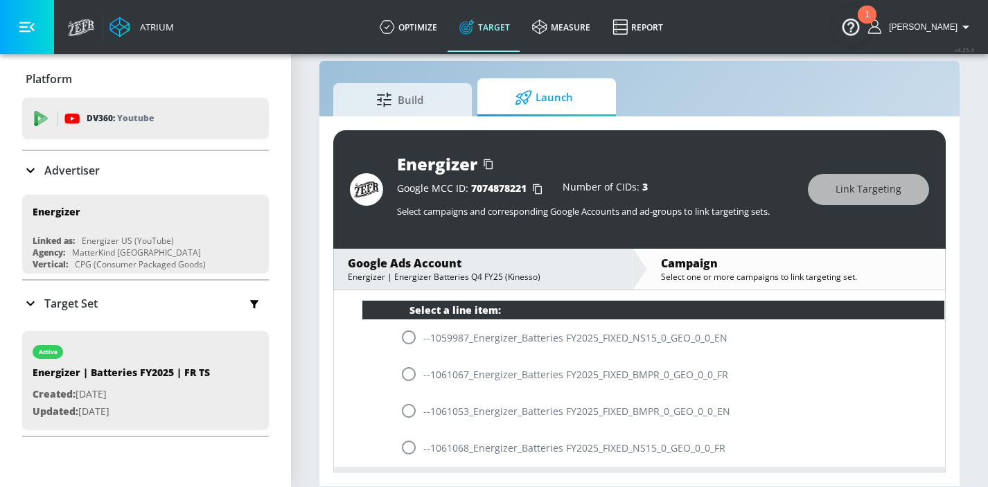
click at [411, 371] on input "radio" at bounding box center [408, 374] width 29 height 29
radio input "true"
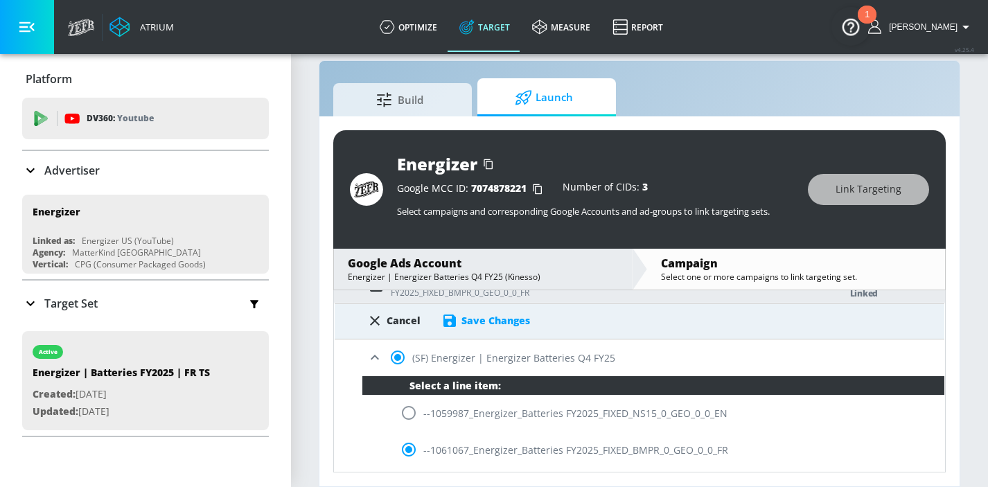
scroll to position [213, 0]
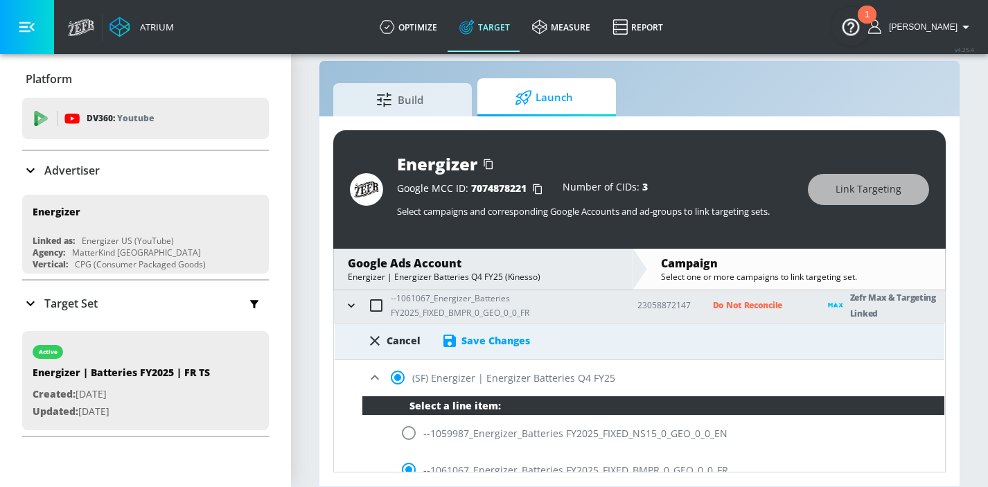
click at [464, 339] on div "Save Changes" at bounding box center [495, 340] width 69 height 13
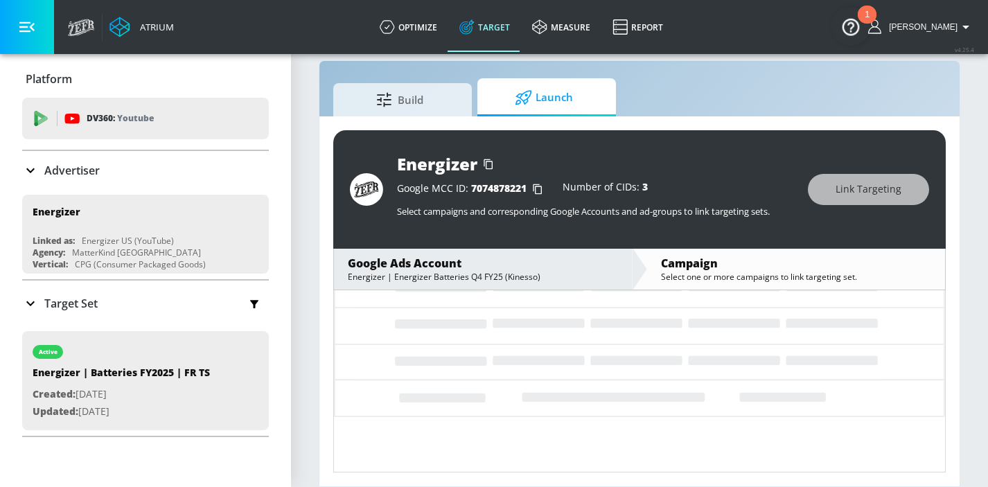
scroll to position [98, 0]
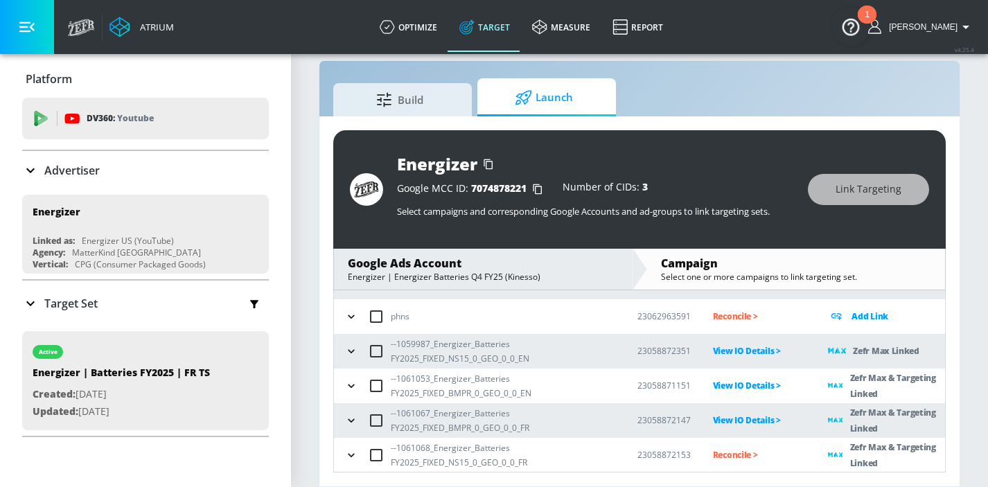
click at [744, 449] on p "Reconcile >" at bounding box center [760, 455] width 94 height 16
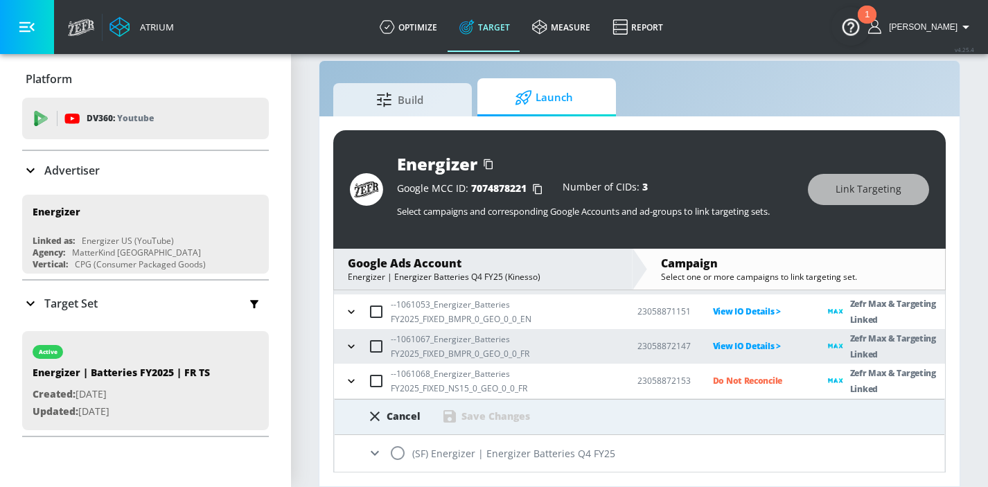
click at [397, 447] on input "radio" at bounding box center [397, 453] width 29 height 29
radio input "true"
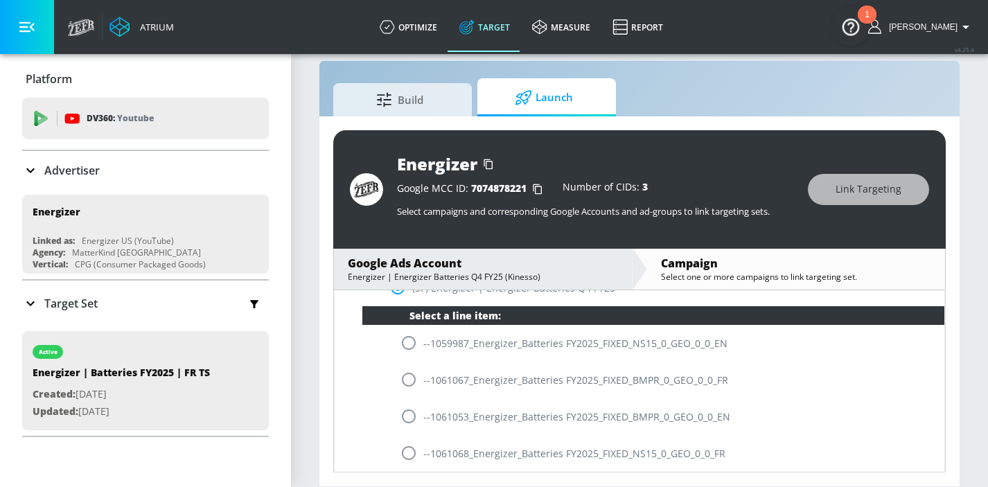
click at [404, 447] on input "radio" at bounding box center [408, 453] width 29 height 29
radio input "true"
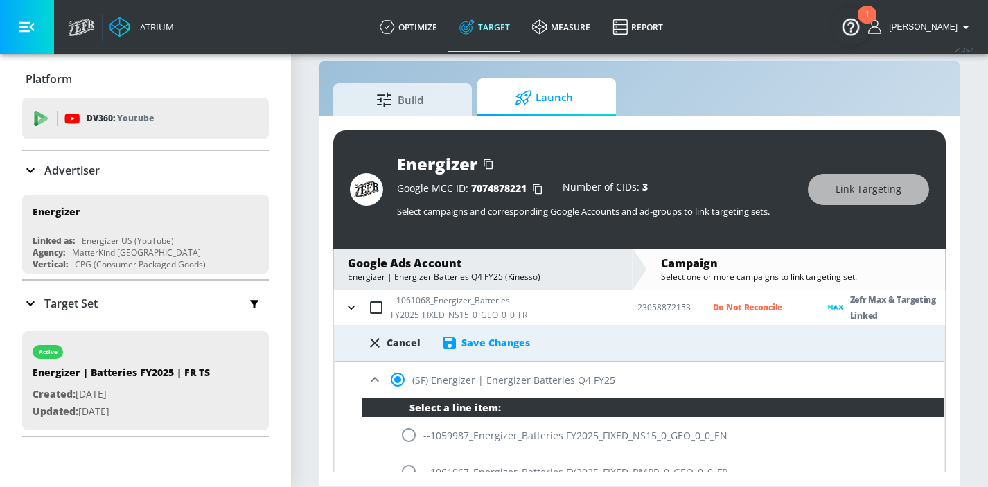
scroll to position [233, 0]
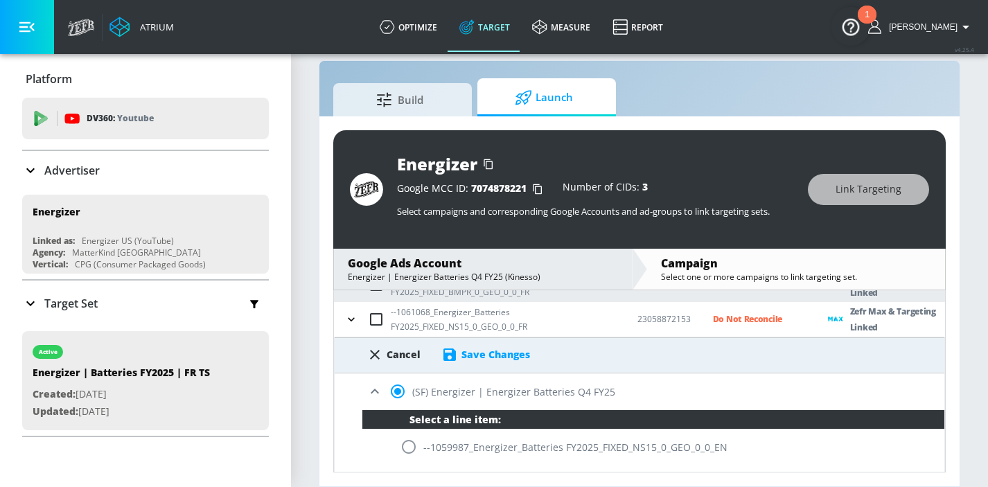
click at [482, 350] on div "Save Changes" at bounding box center [495, 354] width 69 height 13
